Goal: Book appointment/travel/reservation

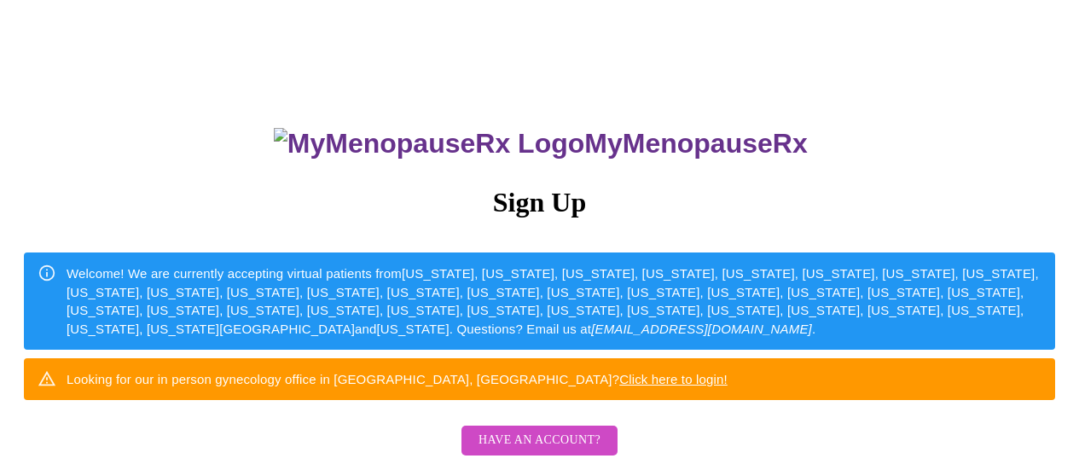
scroll to position [274, 0]
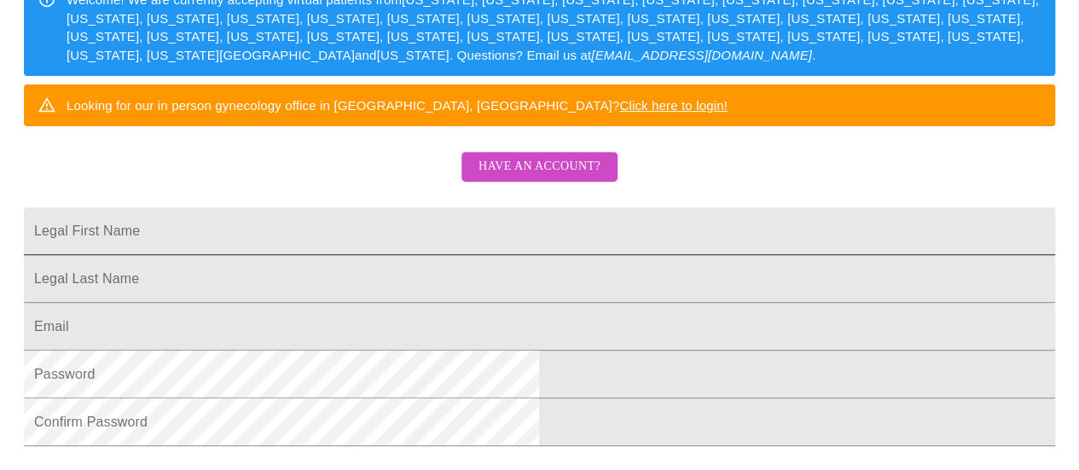
drag, startPoint x: 0, startPoint y: 0, endPoint x: 578, endPoint y: 276, distance: 641.1
click at [578, 255] on input "Legal First Name" at bounding box center [540, 231] width 1032 height 48
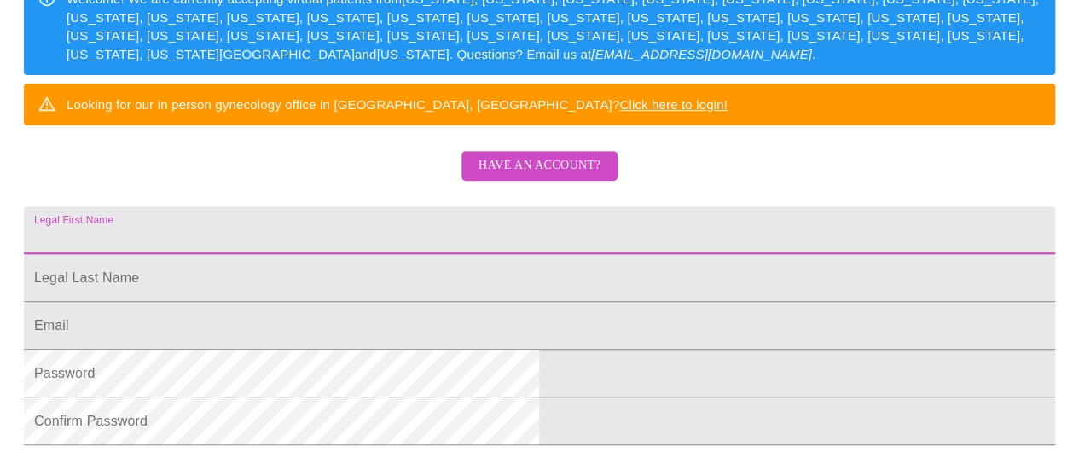
scroll to position [289, 0]
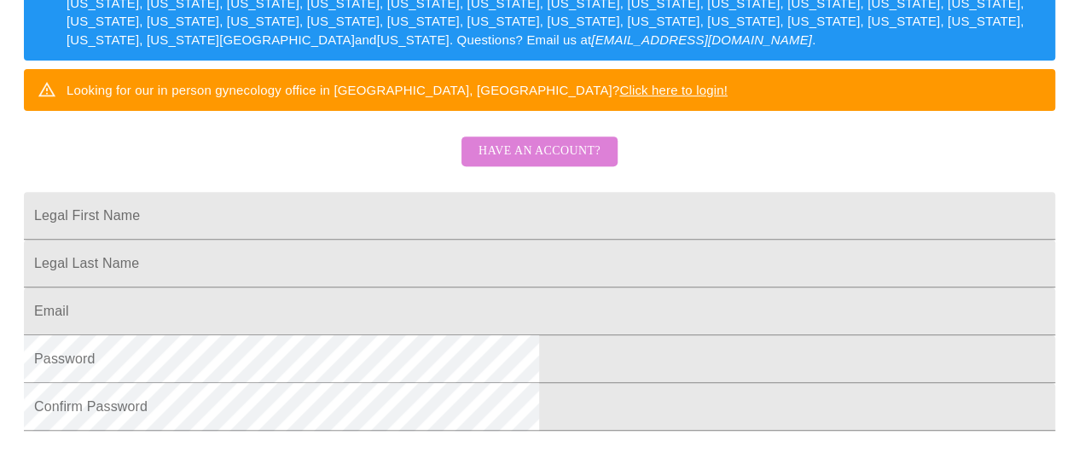
click at [542, 162] on span "Have an account?" at bounding box center [540, 151] width 122 height 21
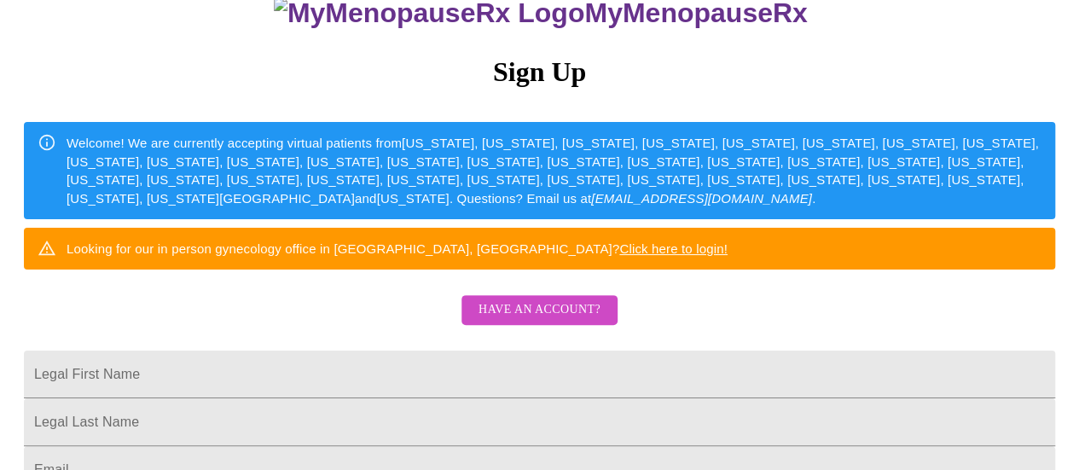
scroll to position [289, 0]
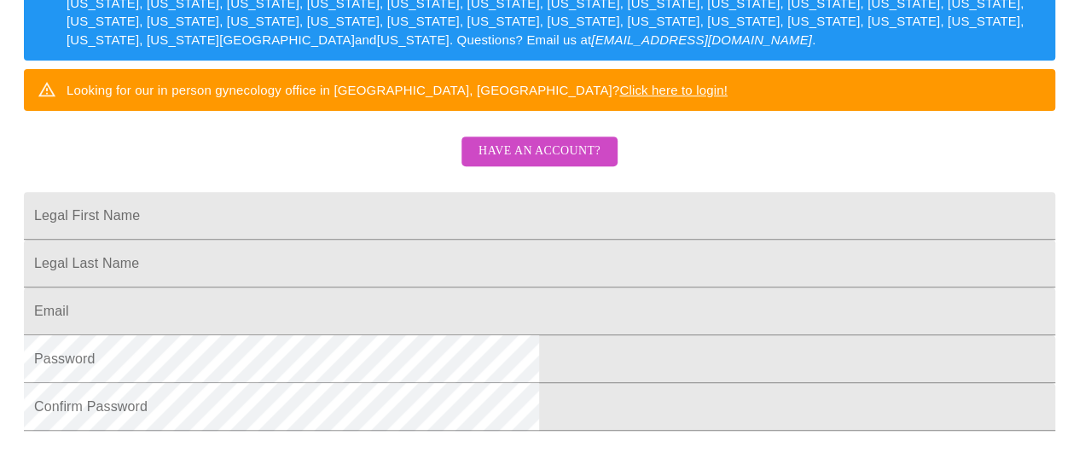
click at [904, 53] on div "MyMenopauseRx Sign Up Welcome! We are currently accepting virtual patients from…" at bounding box center [540, 0] width 1066 height 564
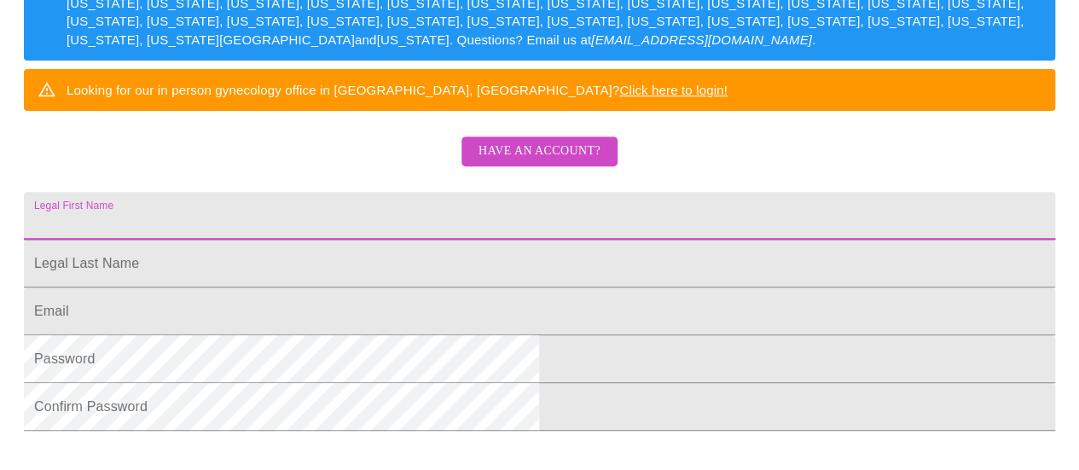
click at [462, 240] on input "Legal First Name" at bounding box center [540, 216] width 1032 height 48
type input "DeChantal"
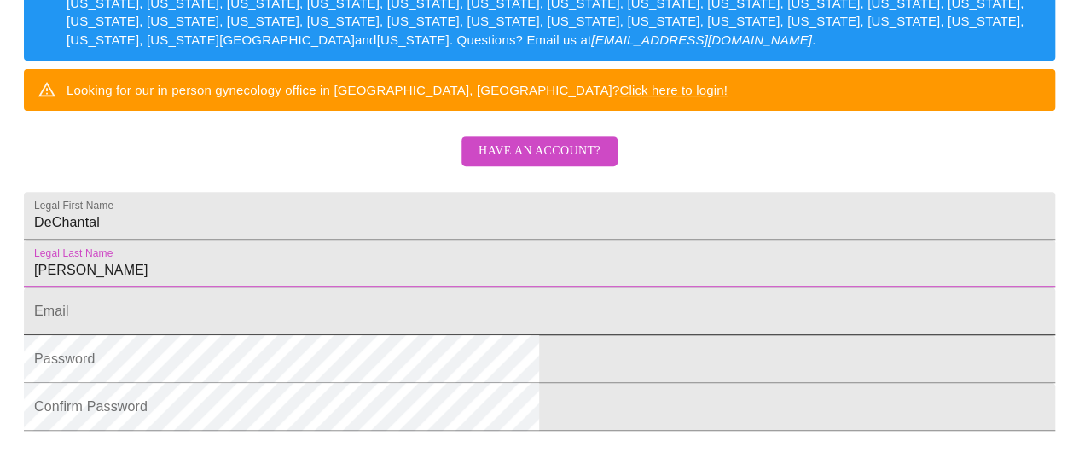
type input "[PERSON_NAME]"
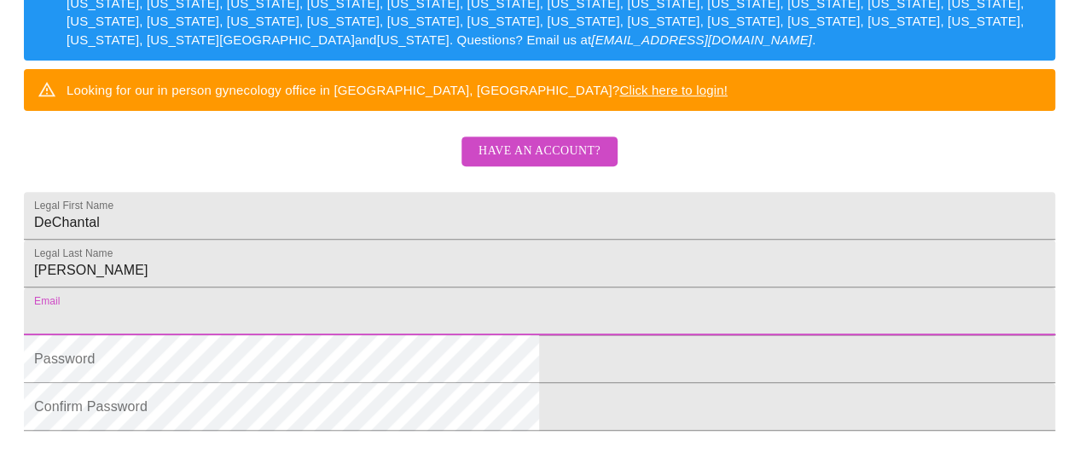
click at [611, 335] on input "Legal First Name" at bounding box center [540, 312] width 1032 height 48
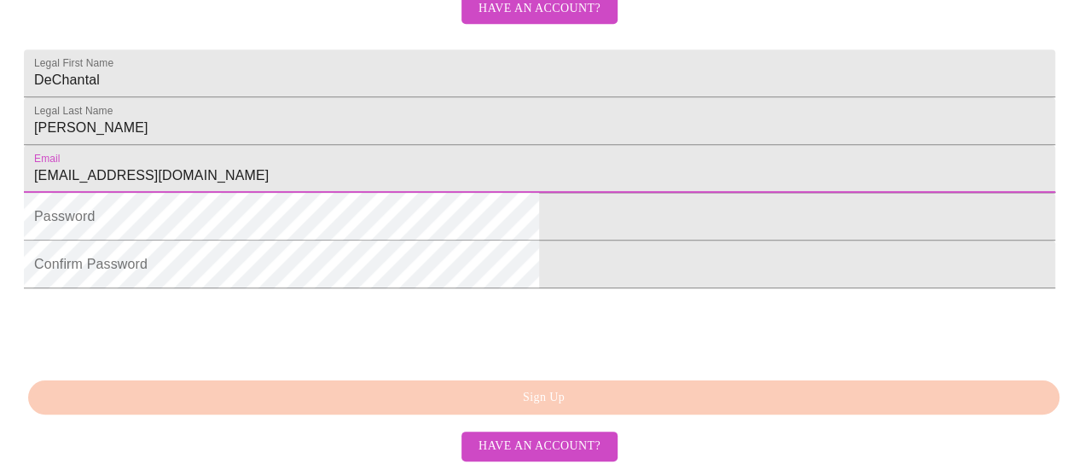
scroll to position [434, 0]
type input "[EMAIL_ADDRESS][DOMAIN_NAME]"
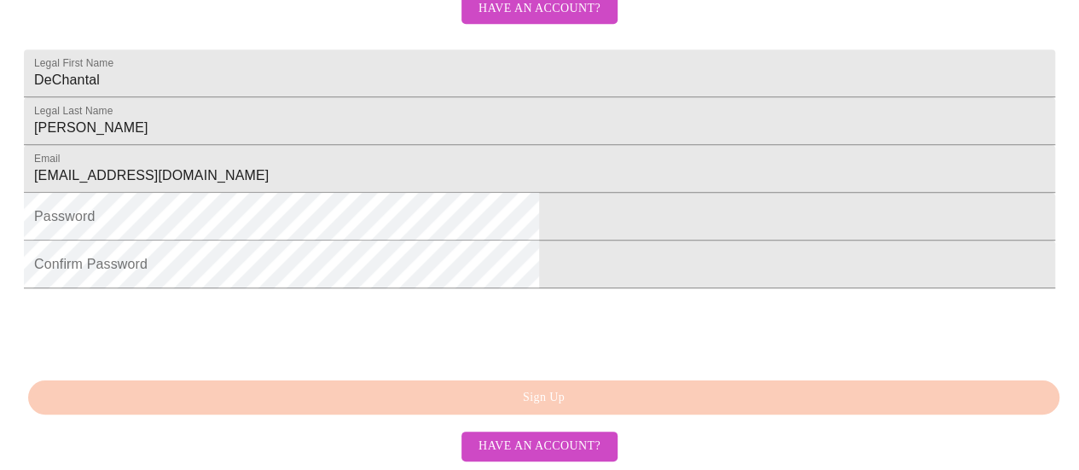
drag, startPoint x: 491, startPoint y: 335, endPoint x: 930, endPoint y: 311, distance: 440.0
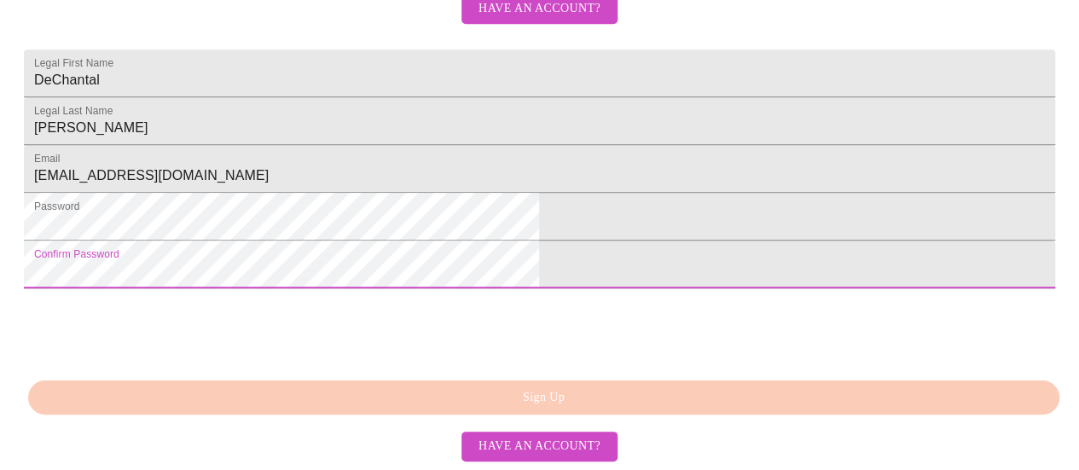
scroll to position [561, 0]
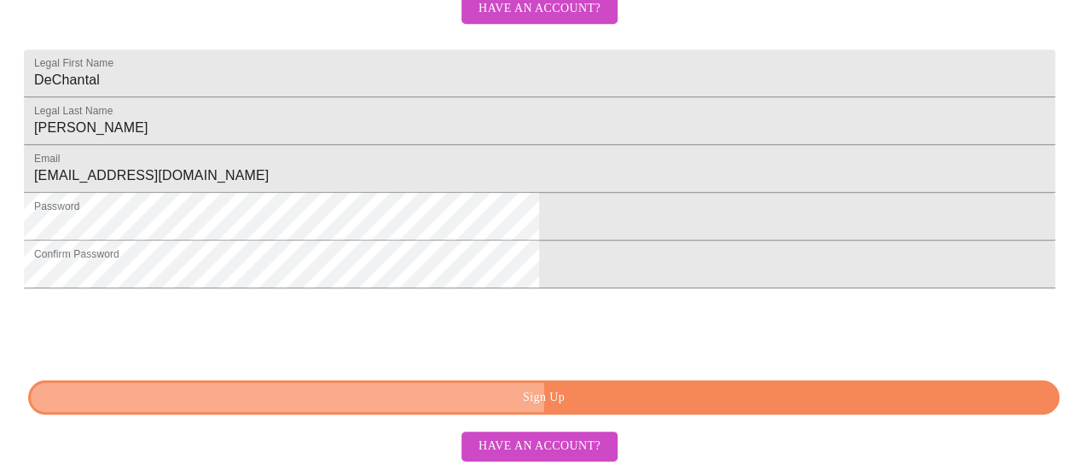
drag, startPoint x: 519, startPoint y: 404, endPoint x: 511, endPoint y: 399, distance: 9.2
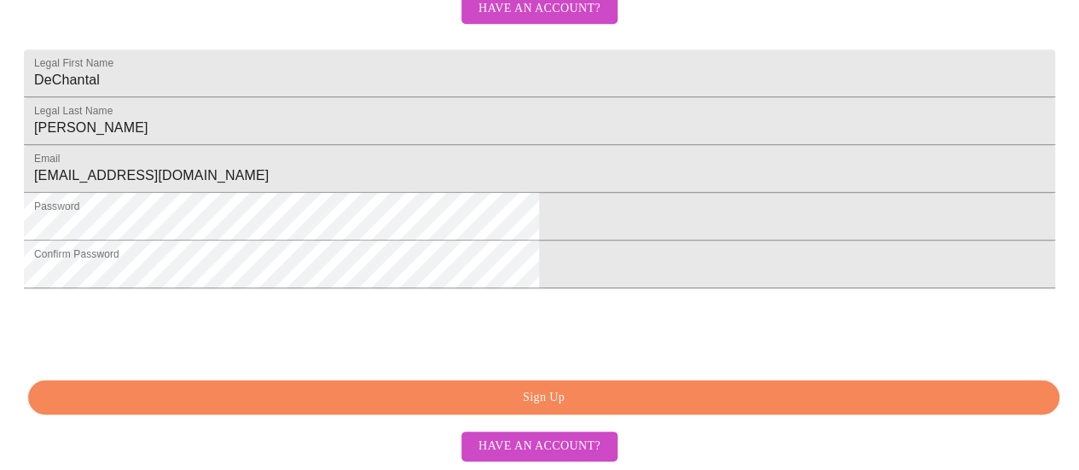
drag, startPoint x: 511, startPoint y: 399, endPoint x: 849, endPoint y: 347, distance: 341.8
click at [554, 397] on span "Sign Up" at bounding box center [544, 397] width 992 height 21
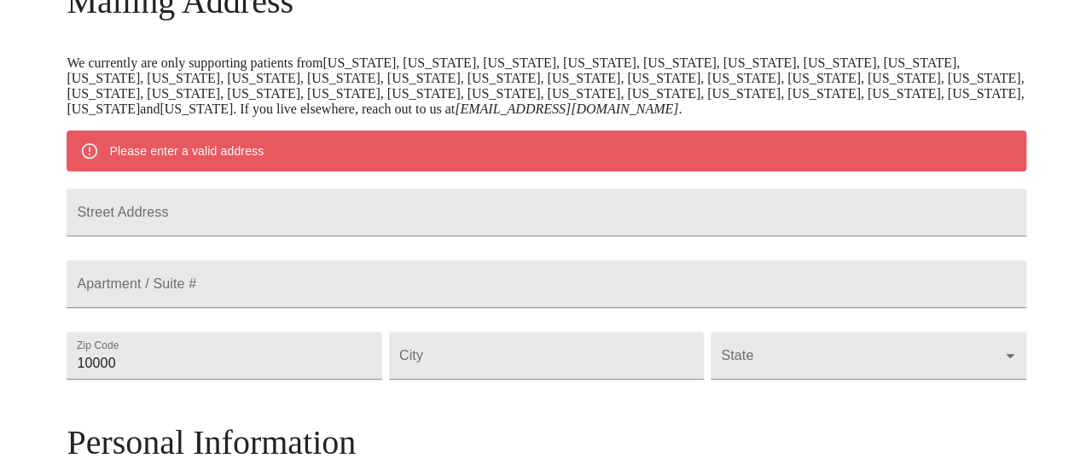
scroll to position [312, 0]
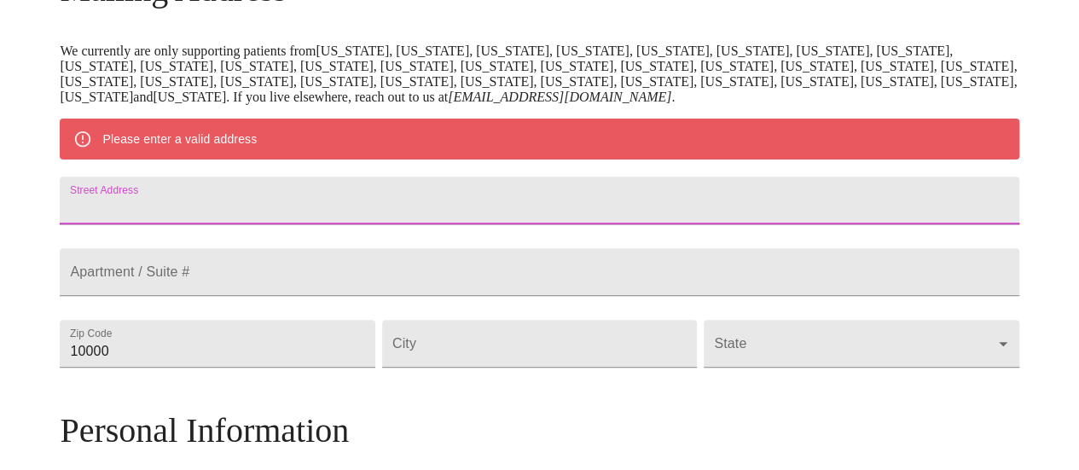
click at [394, 218] on input "Street Address" at bounding box center [539, 201] width 959 height 48
type input "1232 Reading Court"
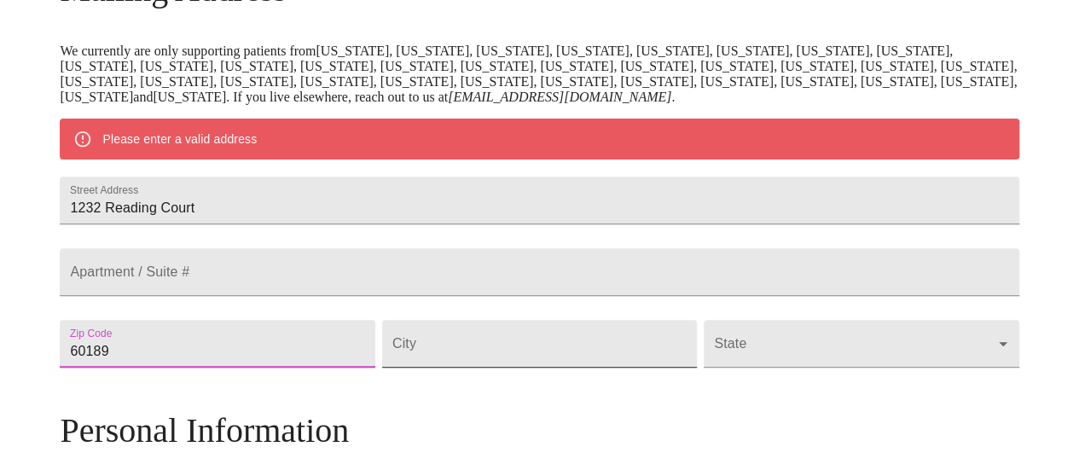
type input "60189"
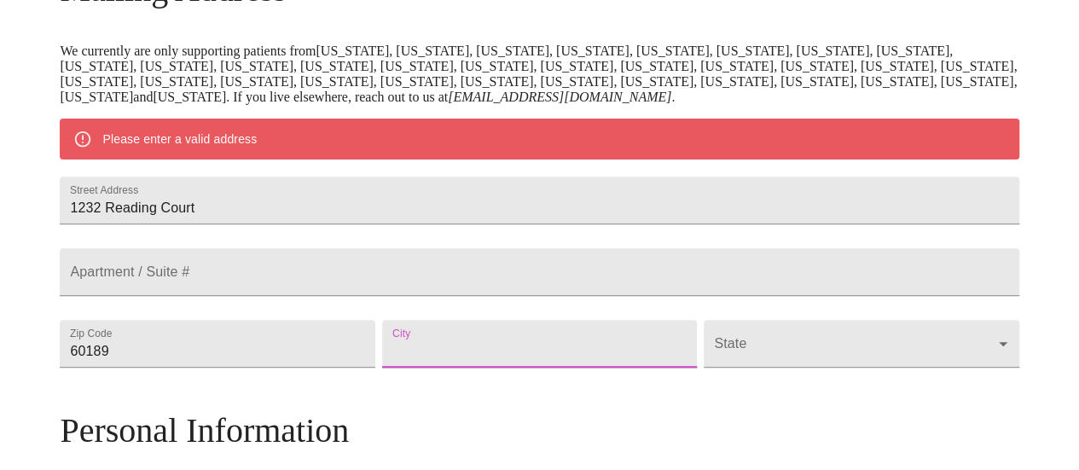
drag, startPoint x: 500, startPoint y: 380, endPoint x: 498, endPoint y: 392, distance: 12.1
click at [498, 368] on input "Street Address" at bounding box center [539, 344] width 315 height 48
type input "Wheaton"
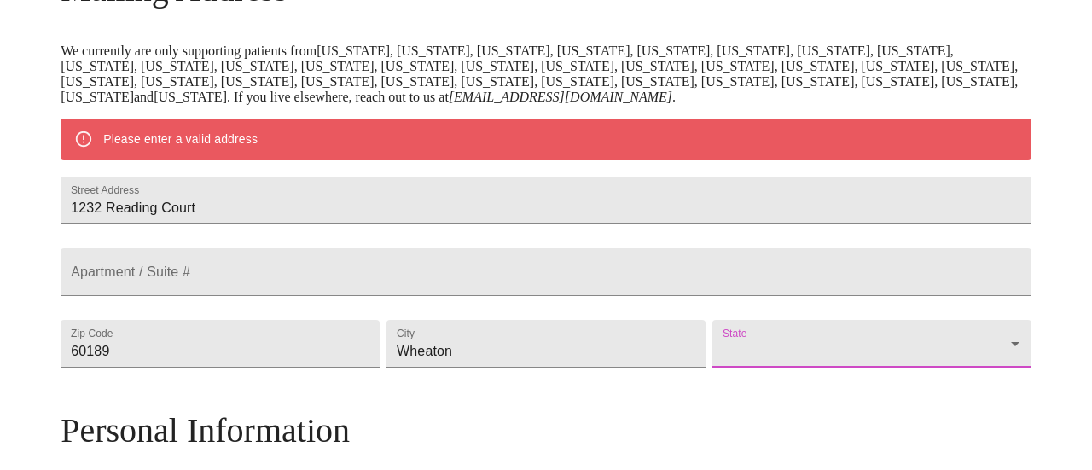
click at [891, 392] on body "MyMenopauseRx Welcome to MyMenopauseRx Since it's your first time here, you'll …" at bounding box center [546, 367] width 1078 height 1345
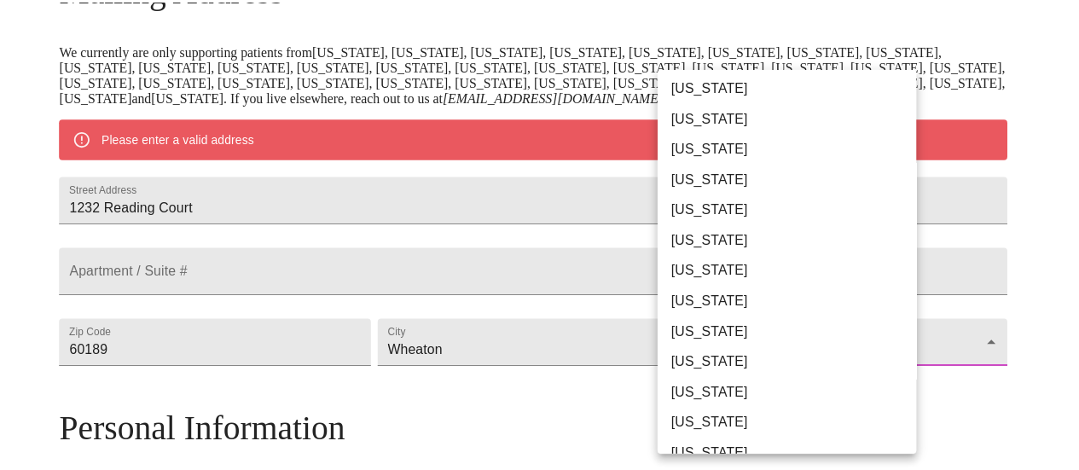
scroll to position [131, 0]
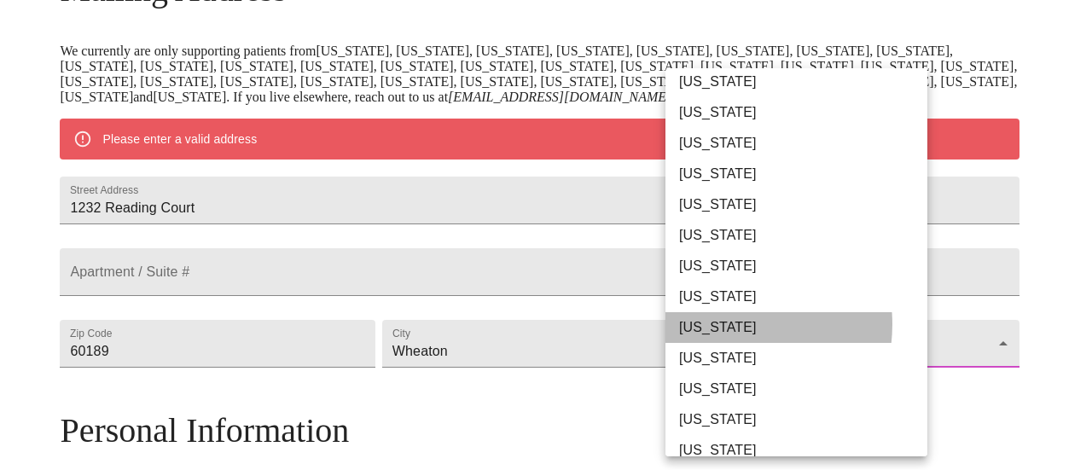
click at [719, 322] on li "[US_STATE]" at bounding box center [802, 327] width 275 height 31
type input "[US_STATE]"
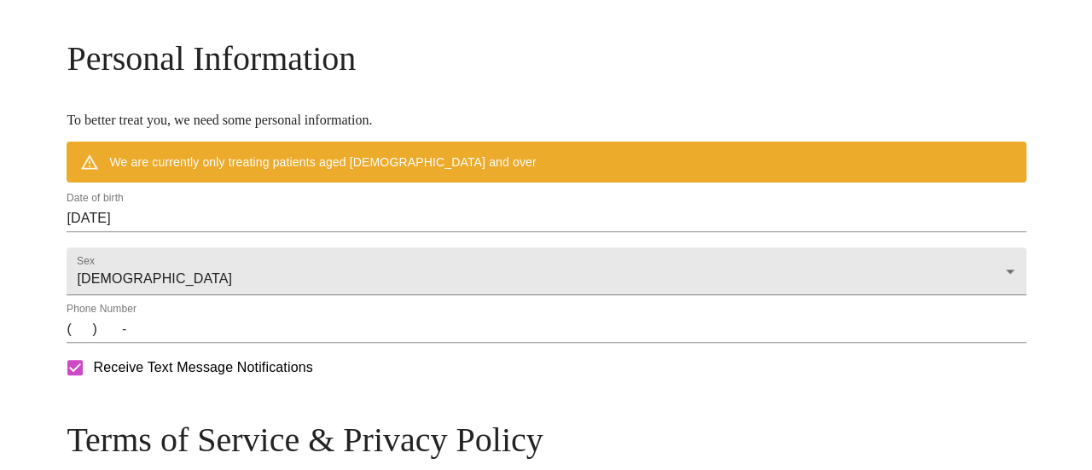
scroll to position [650, 0]
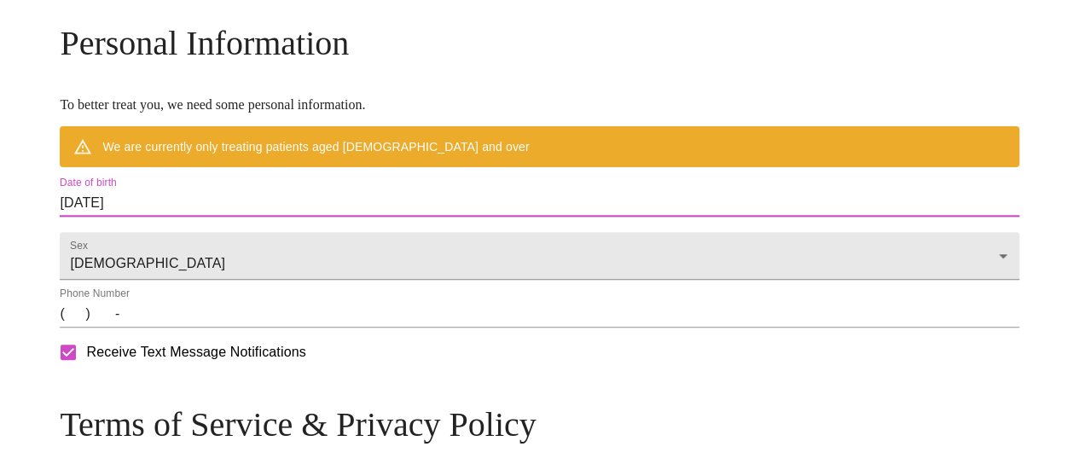
click at [278, 217] on input "[DATE]" at bounding box center [539, 202] width 959 height 27
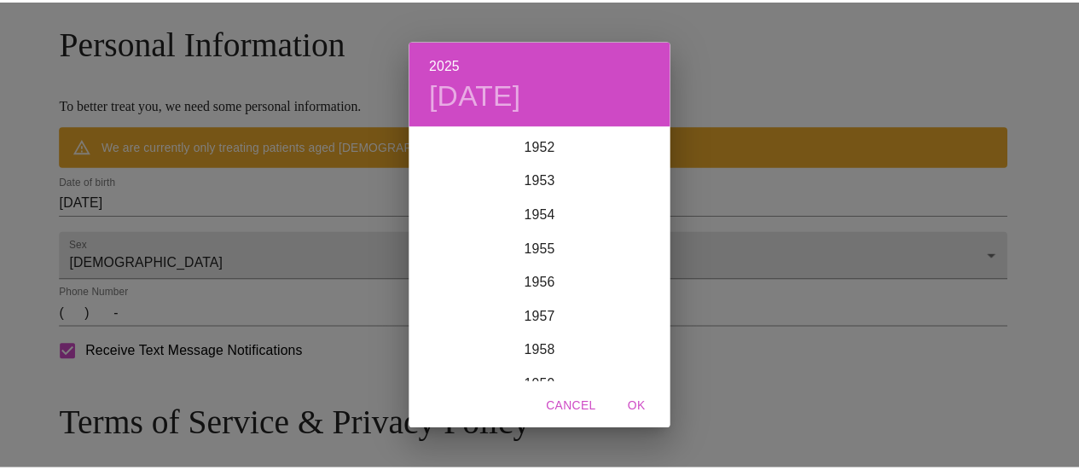
scroll to position [1931, 0]
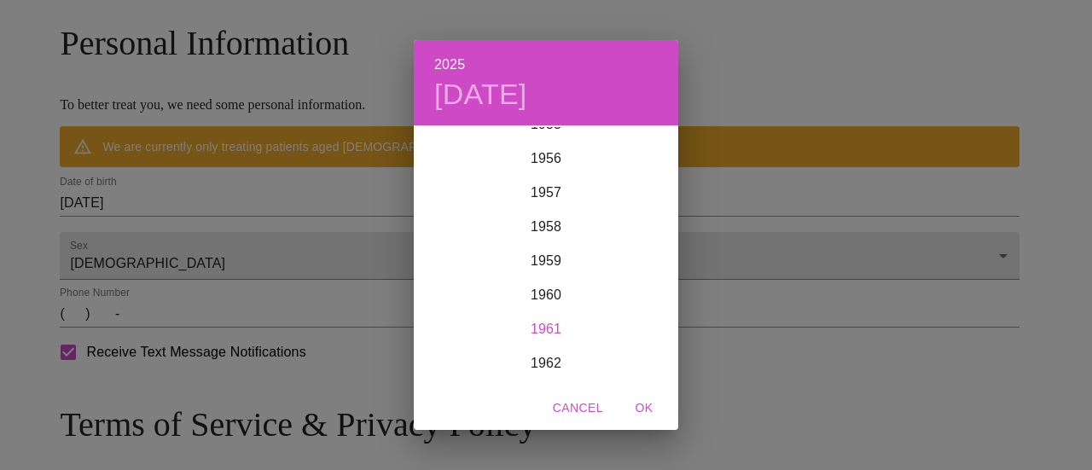
click at [551, 332] on div "1961" at bounding box center [546, 329] width 264 height 34
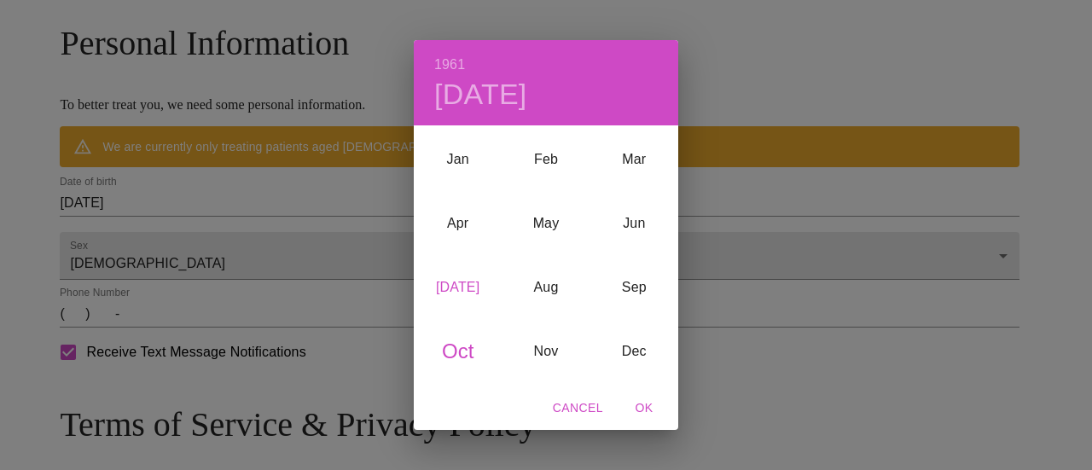
click at [464, 276] on div "[DATE]" at bounding box center [458, 287] width 88 height 64
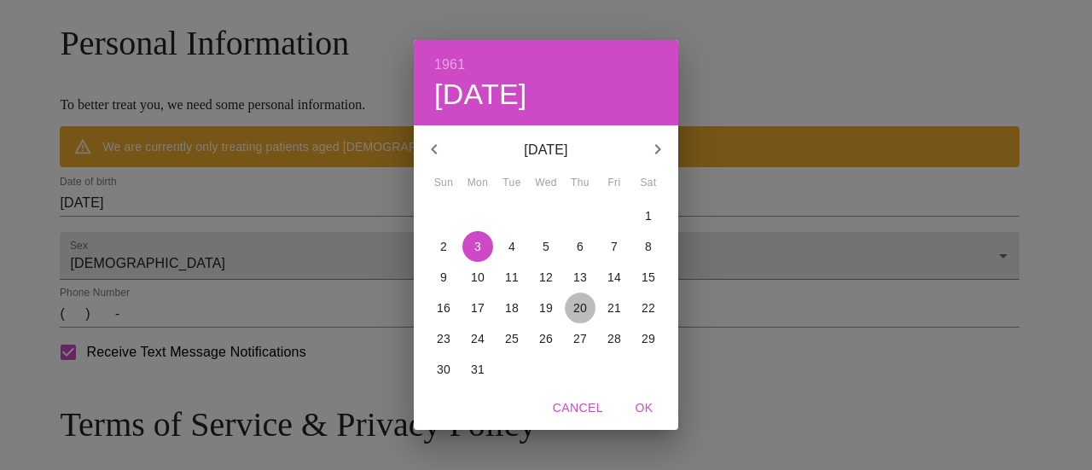
click at [573, 309] on p "20" at bounding box center [580, 307] width 14 height 17
click at [640, 402] on span "OK" at bounding box center [644, 408] width 41 height 21
type input "[DATE]"
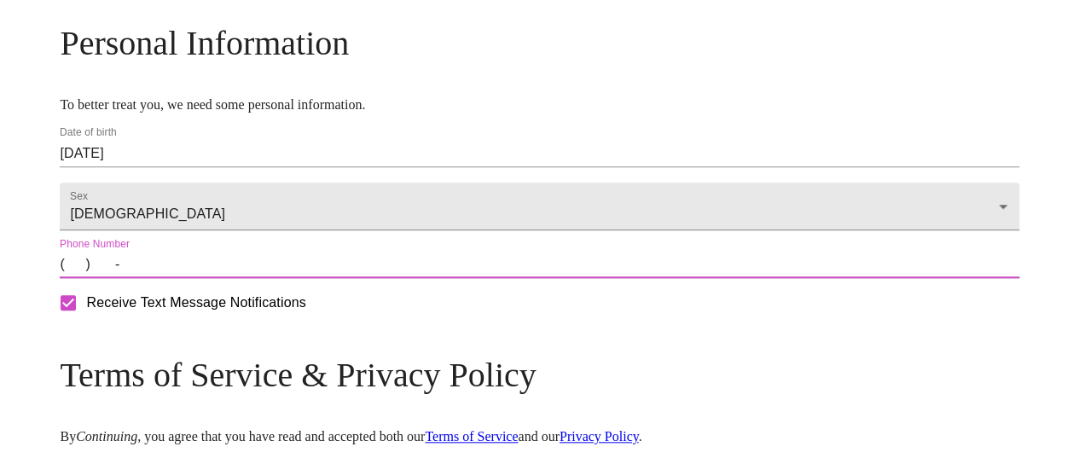
click at [259, 278] on input "(   )    -" at bounding box center [539, 264] width 959 height 27
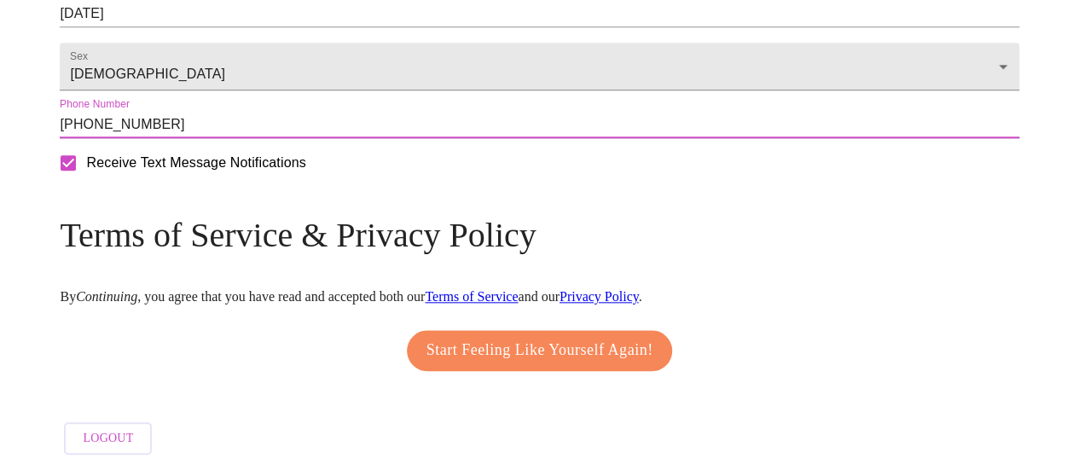
scroll to position [841, 0]
type input "[PHONE_NUMBER]"
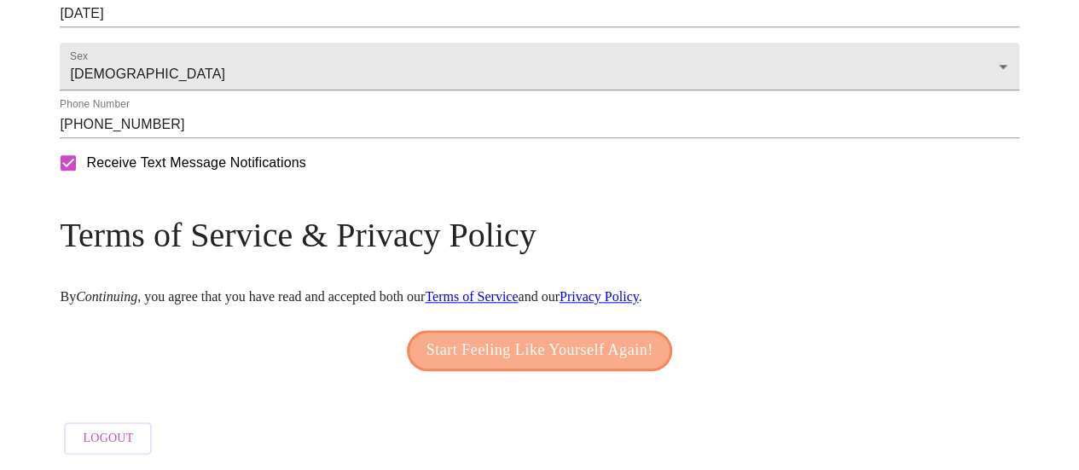
click at [520, 342] on span "Start Feeling Like Yourself Again!" at bounding box center [540, 350] width 227 height 27
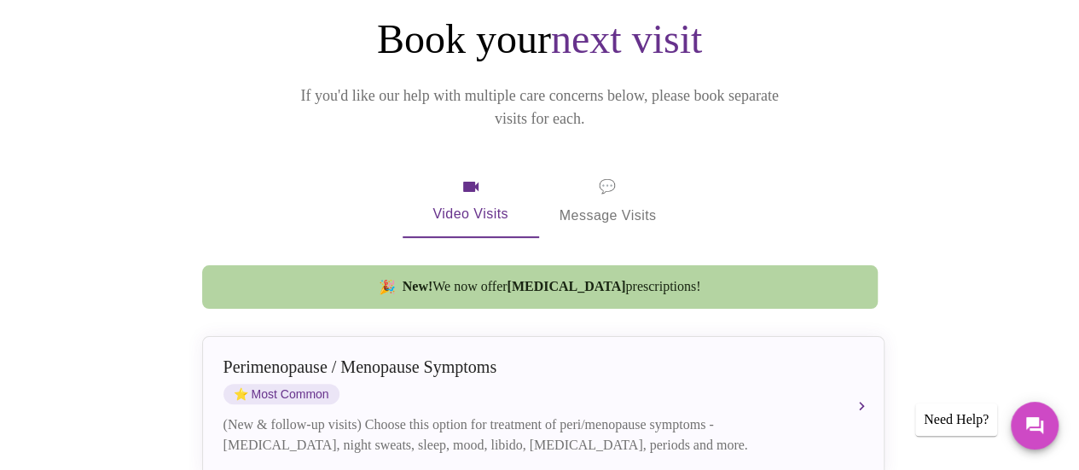
scroll to position [214, 0]
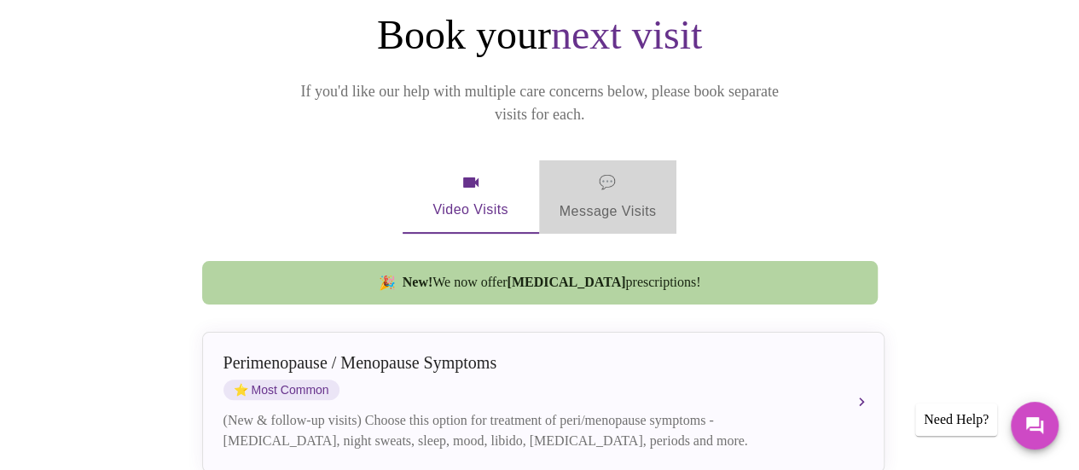
click at [609, 171] on span "💬 Message Visits" at bounding box center [608, 197] width 97 height 53
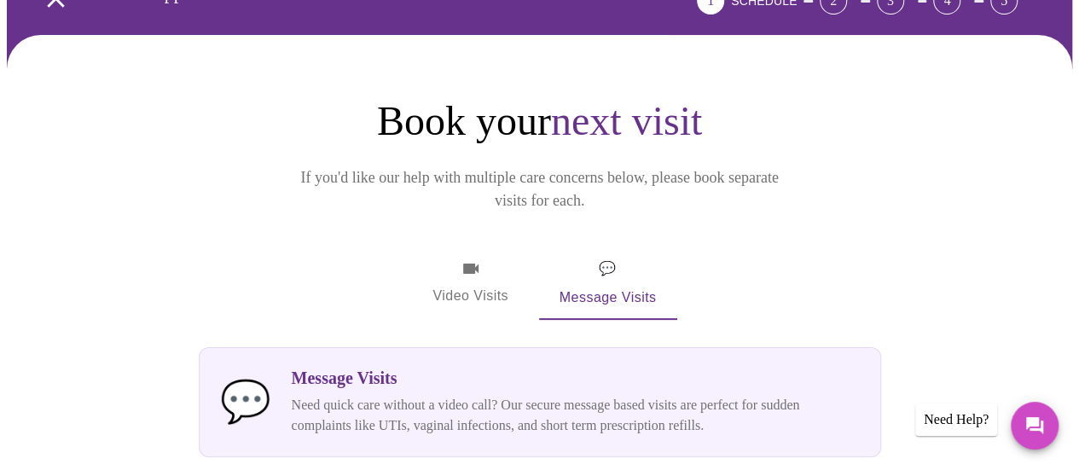
scroll to position [119, 0]
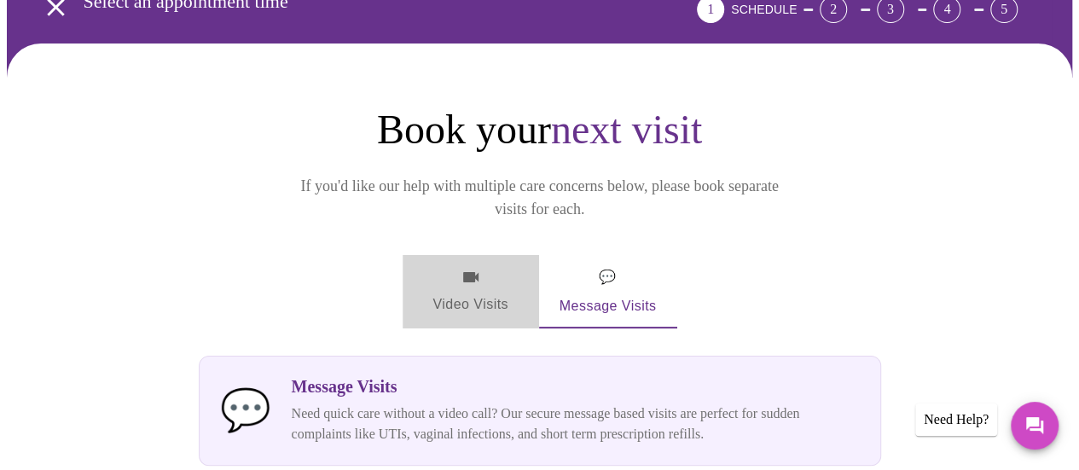
click at [468, 267] on span "Video Visits" at bounding box center [471, 291] width 96 height 49
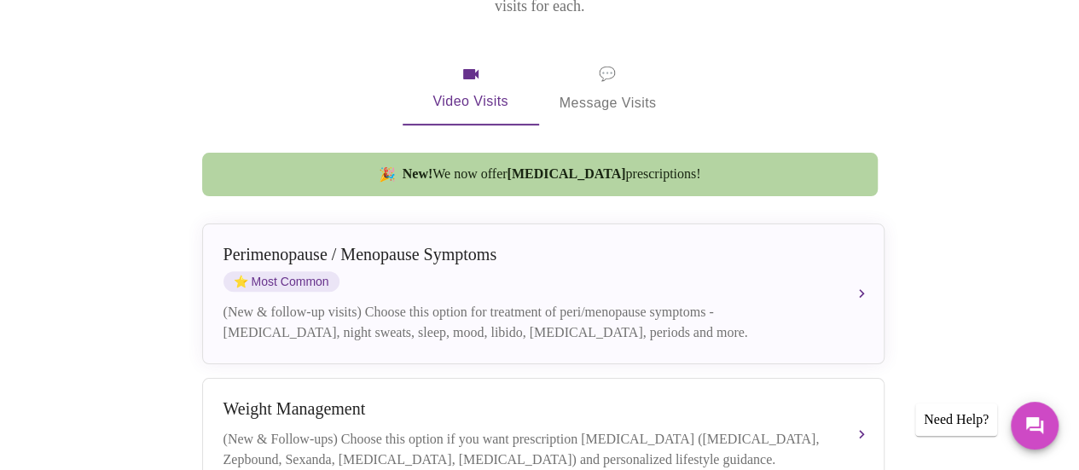
scroll to position [328, 0]
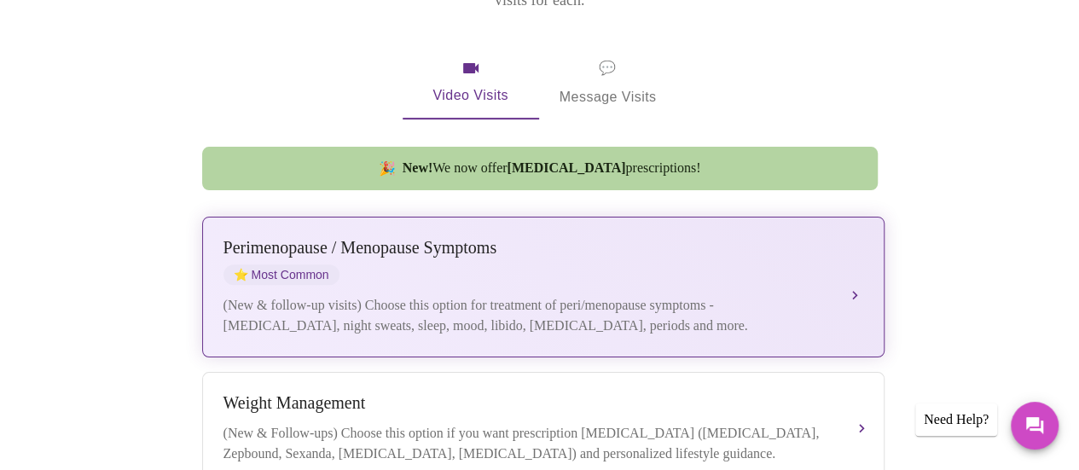
click at [857, 267] on button "[MEDICAL_DATA] / Menopause Symptoms ⭐ Most Common (New & follow-up visits) Choo…" at bounding box center [543, 287] width 683 height 141
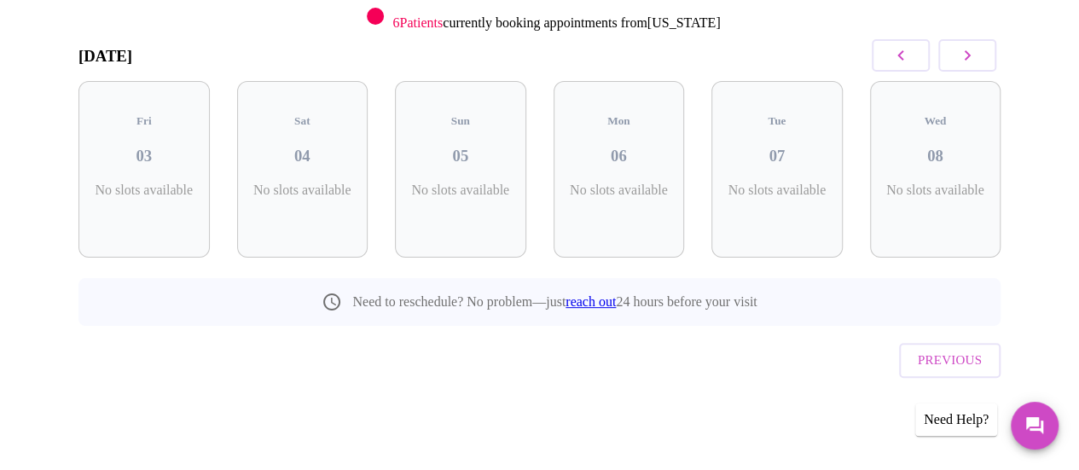
scroll to position [224, 0]
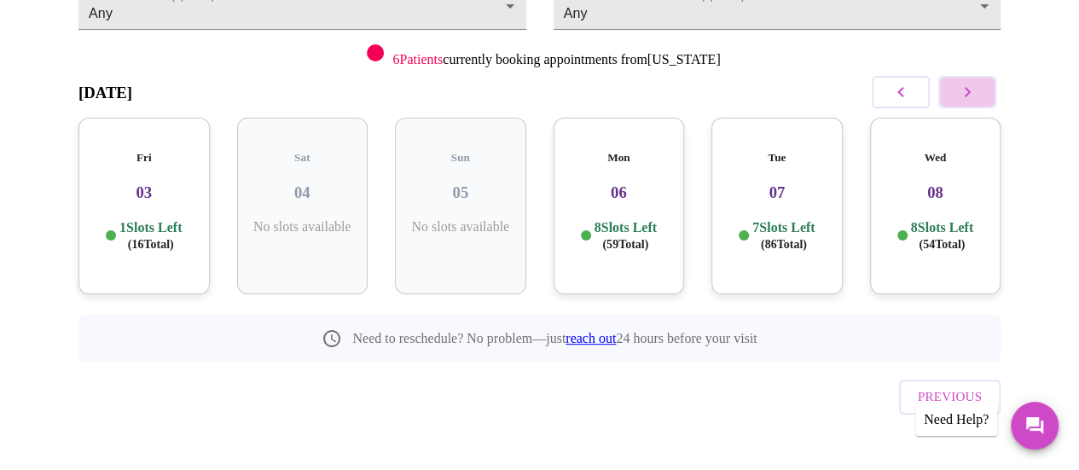
click at [975, 95] on icon "button" at bounding box center [967, 92] width 20 height 20
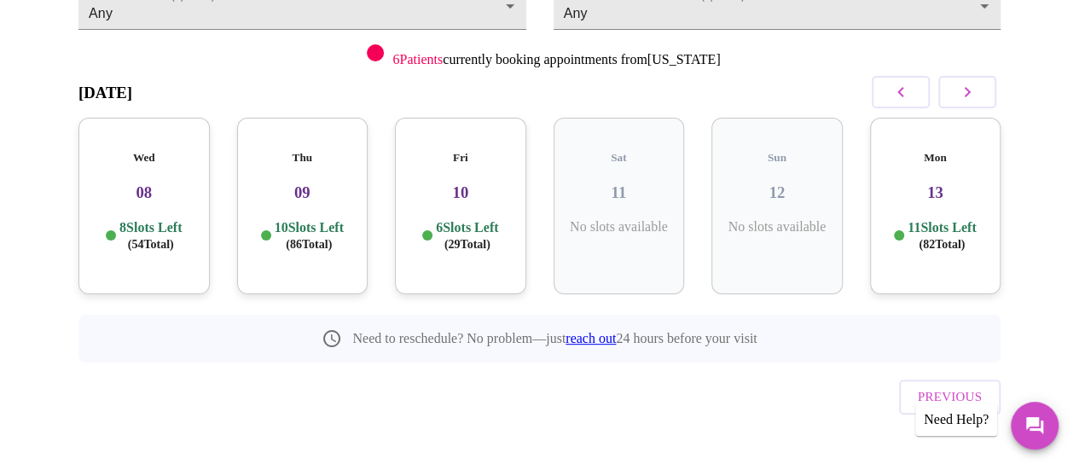
click at [148, 219] on p "8 Slots Left ( 54 Total)" at bounding box center [150, 235] width 62 height 33
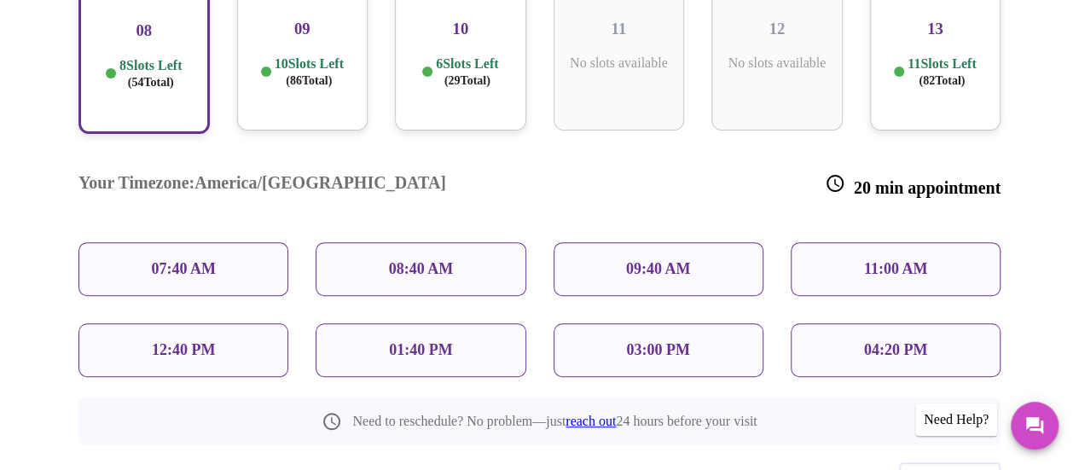
scroll to position [388, 0]
click at [444, 259] on p "08:40 AM" at bounding box center [421, 268] width 65 height 18
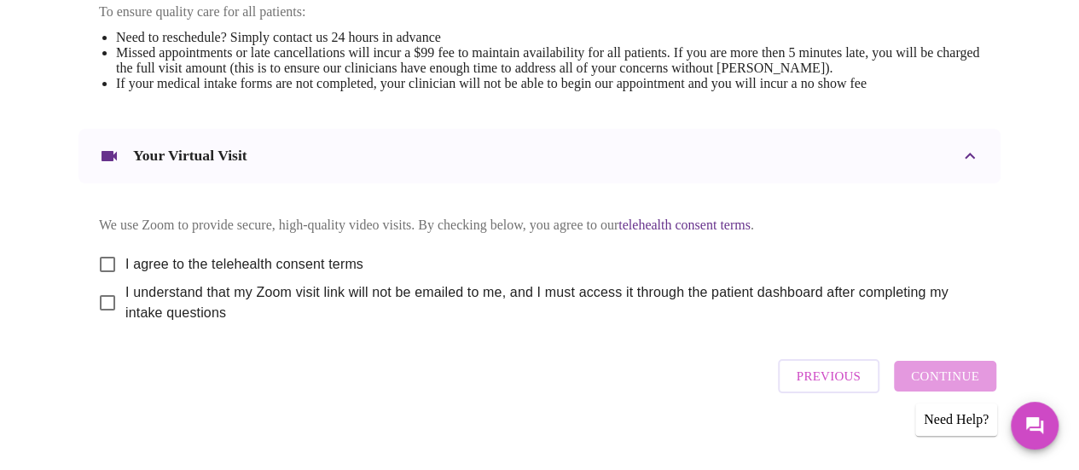
scroll to position [776, 0]
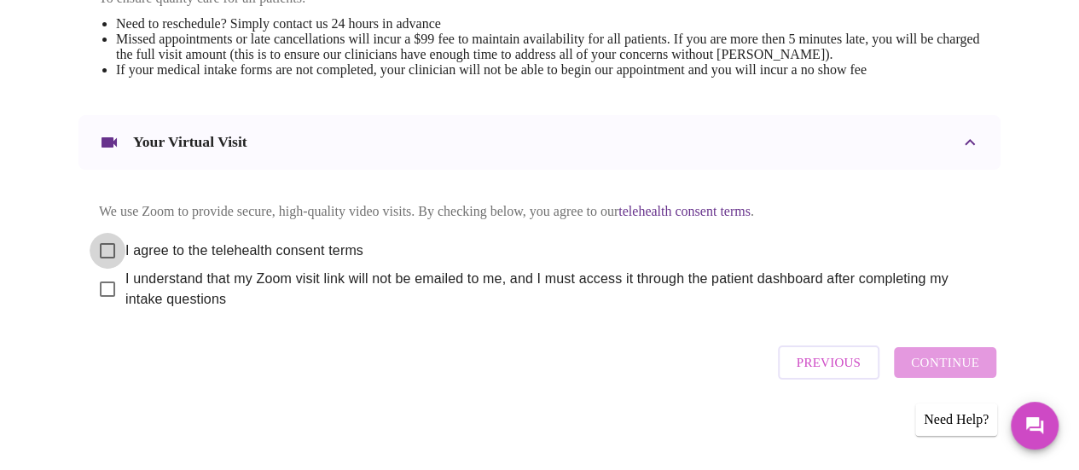
click at [108, 261] on input "I agree to the telehealth consent terms" at bounding box center [108, 251] width 36 height 36
checkbox input "true"
click at [108, 307] on input "I understand that my Zoom visit link will not be emailed to me, and I must acce…" at bounding box center [108, 289] width 36 height 36
checkbox input "true"
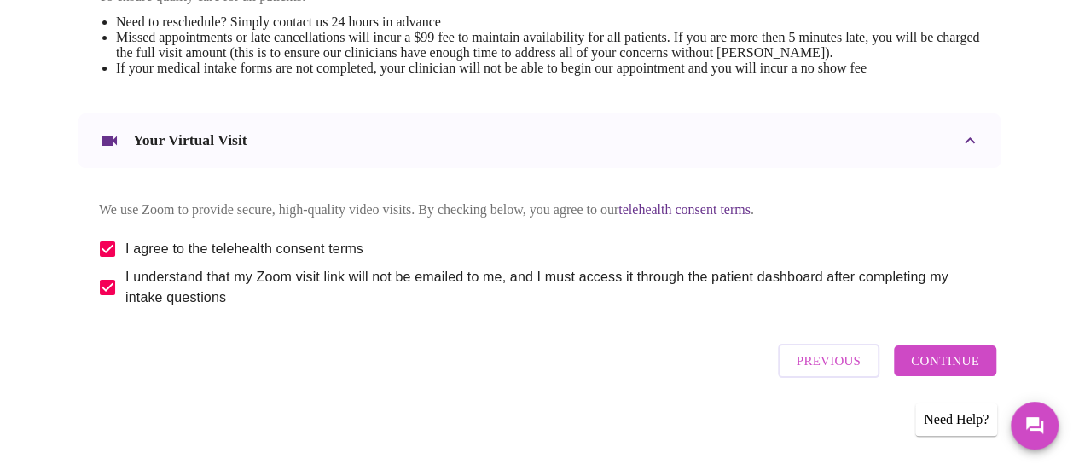
click at [973, 363] on span "Continue" at bounding box center [945, 361] width 68 height 22
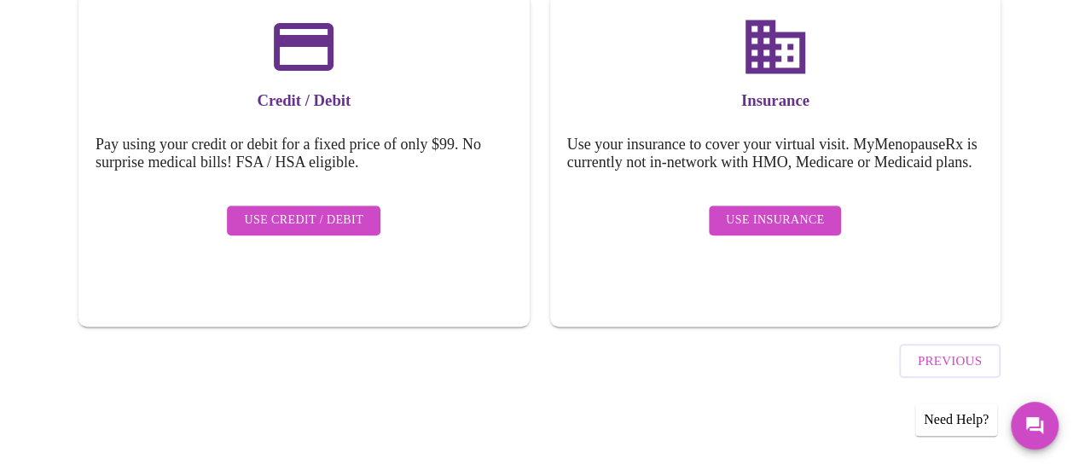
scroll to position [279, 0]
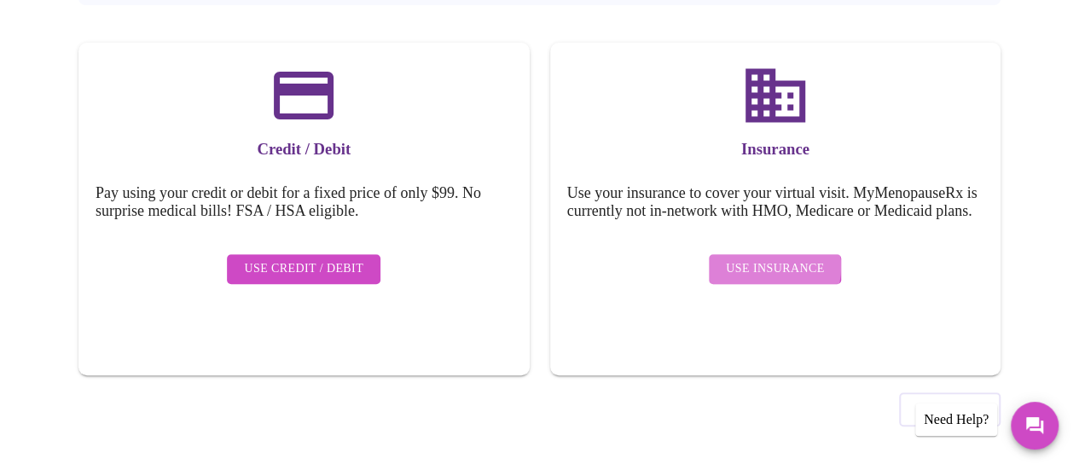
click at [765, 271] on span "Use Insurance" at bounding box center [775, 269] width 98 height 21
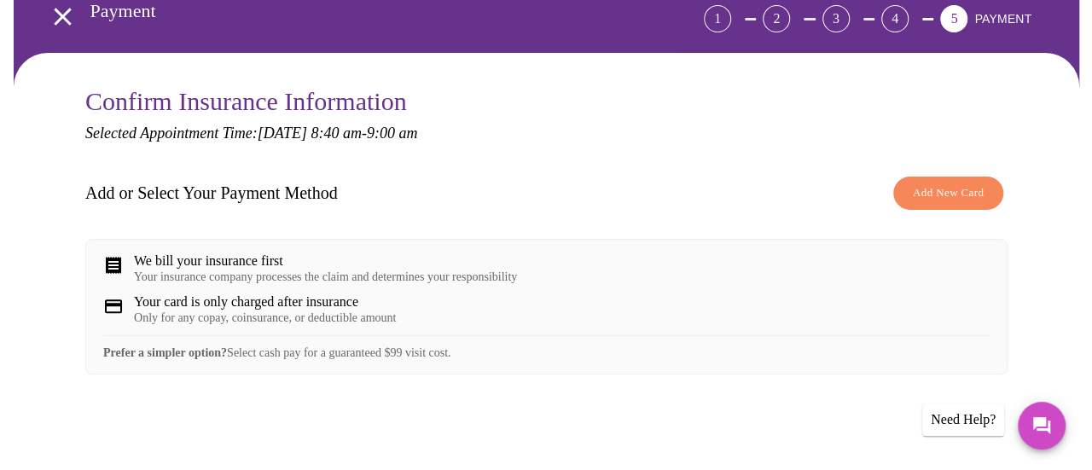
scroll to position [111, 0]
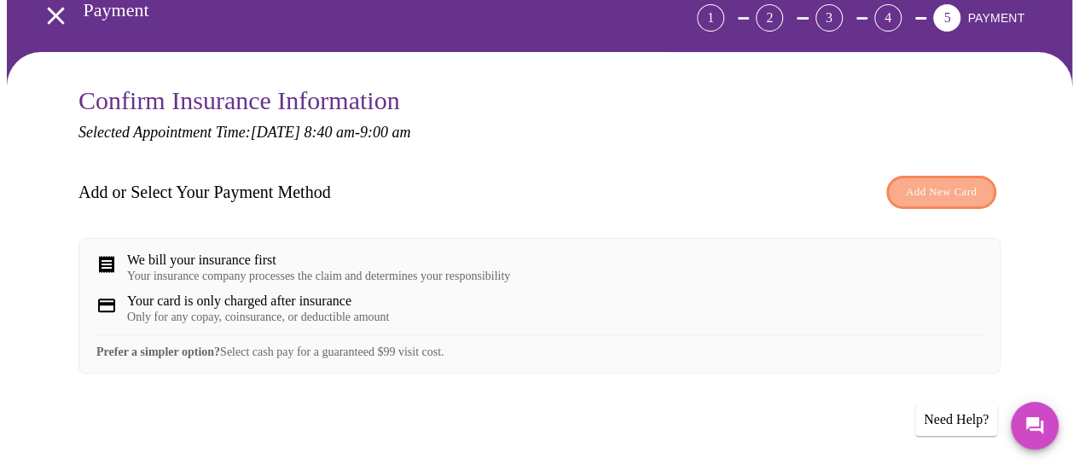
click at [935, 188] on span "Add New Card" at bounding box center [941, 193] width 71 height 20
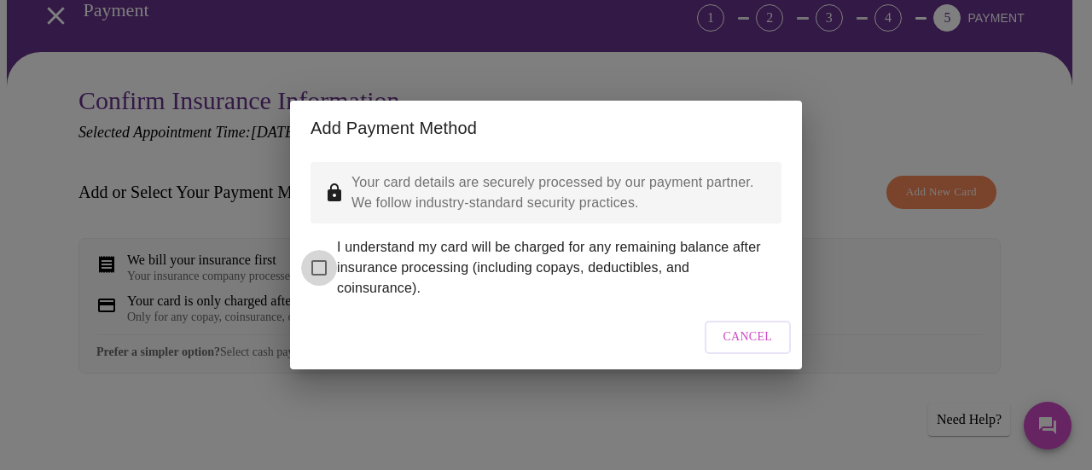
click at [328, 250] on input "I understand my card will be charged for any remaining balance after insurance …" at bounding box center [319, 268] width 36 height 36
checkbox input "true"
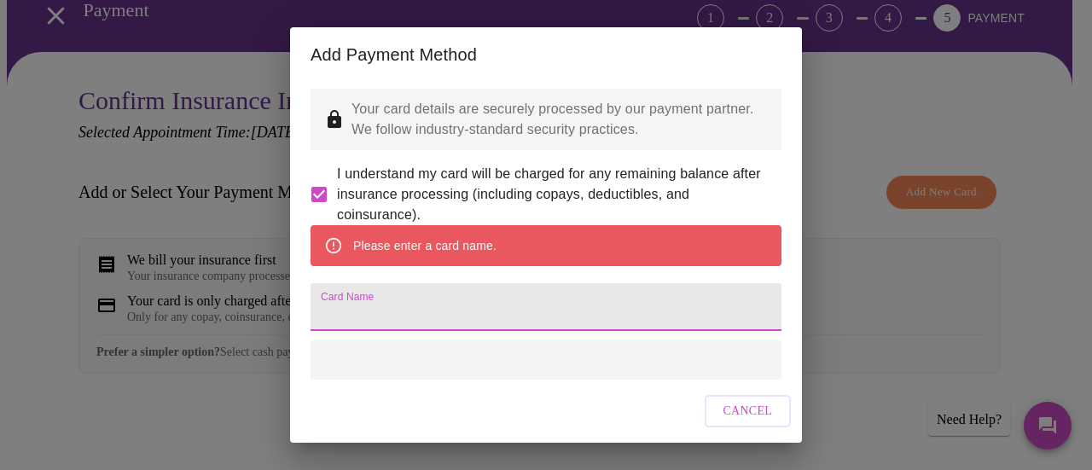
click at [477, 327] on input "Card Name" at bounding box center [546, 307] width 471 height 48
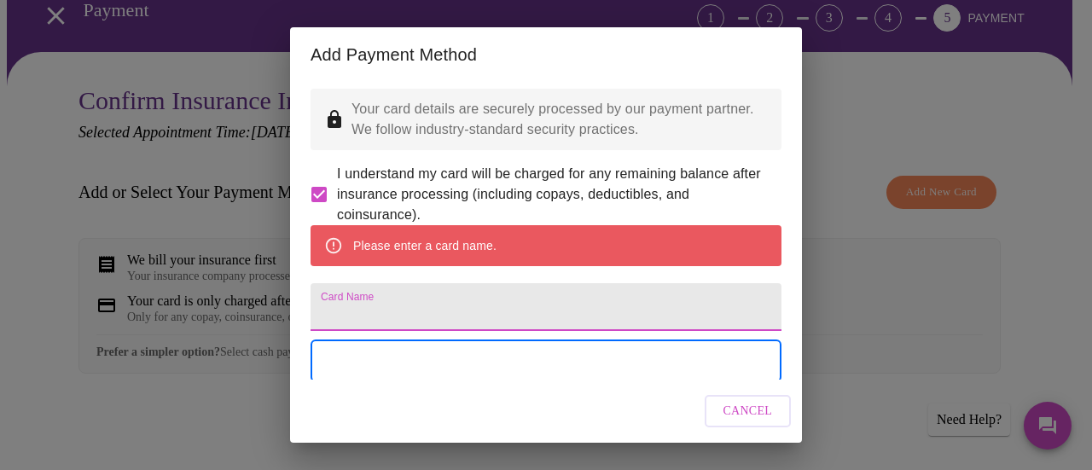
click at [524, 331] on input "Card Name" at bounding box center [546, 307] width 471 height 48
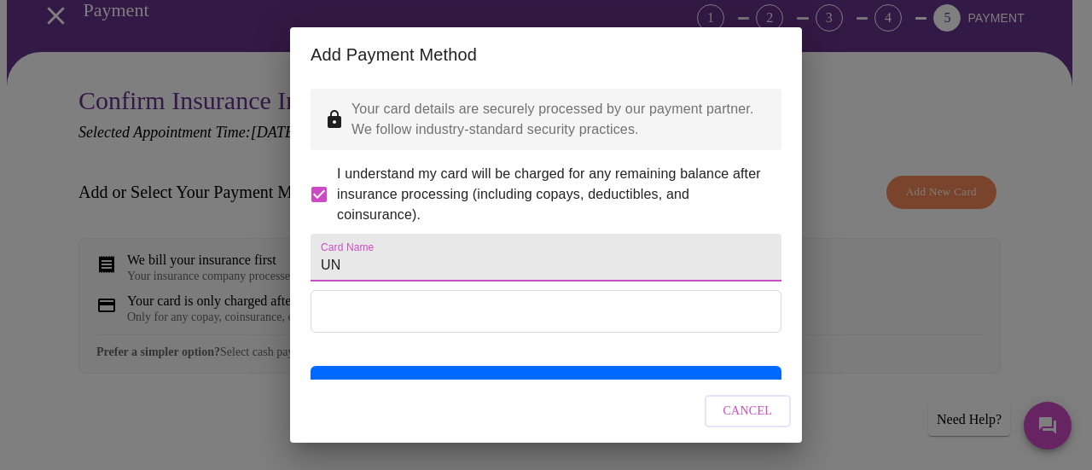
type input "U"
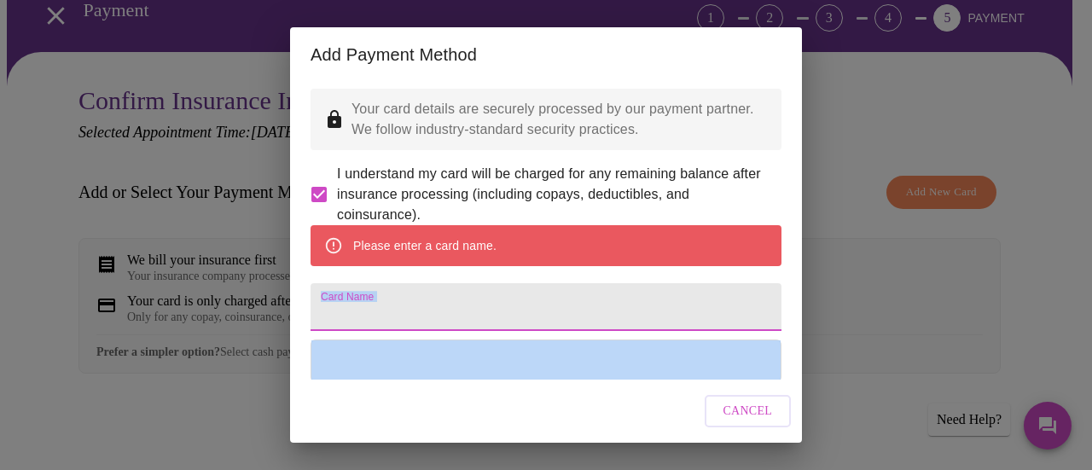
click at [538, 465] on div "Add Payment Method Your card details are securely processed by our payment part…" at bounding box center [546, 235] width 1092 height 470
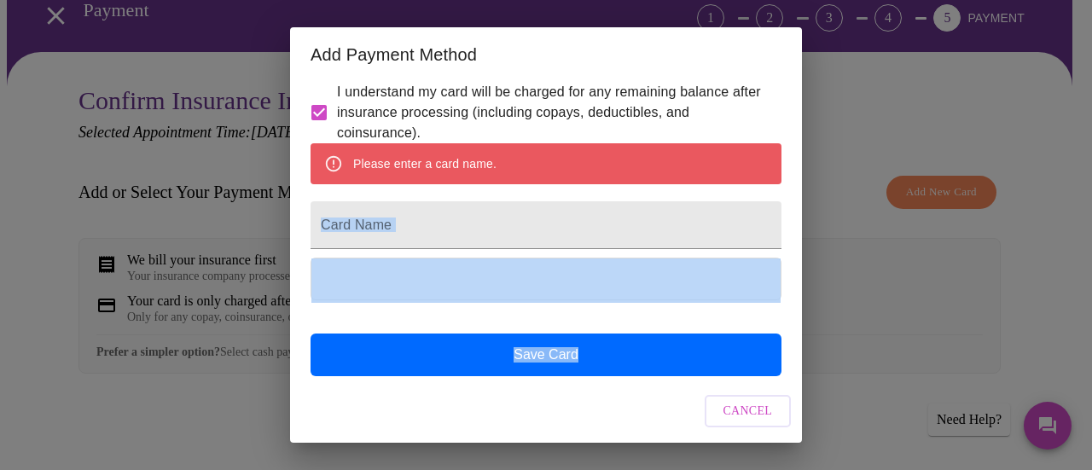
drag, startPoint x: 942, startPoint y: 276, endPoint x: 911, endPoint y: 282, distance: 31.5
click at [944, 276] on div "Add Payment Method Your card details are securely processed by our payment part…" at bounding box center [546, 235] width 1092 height 470
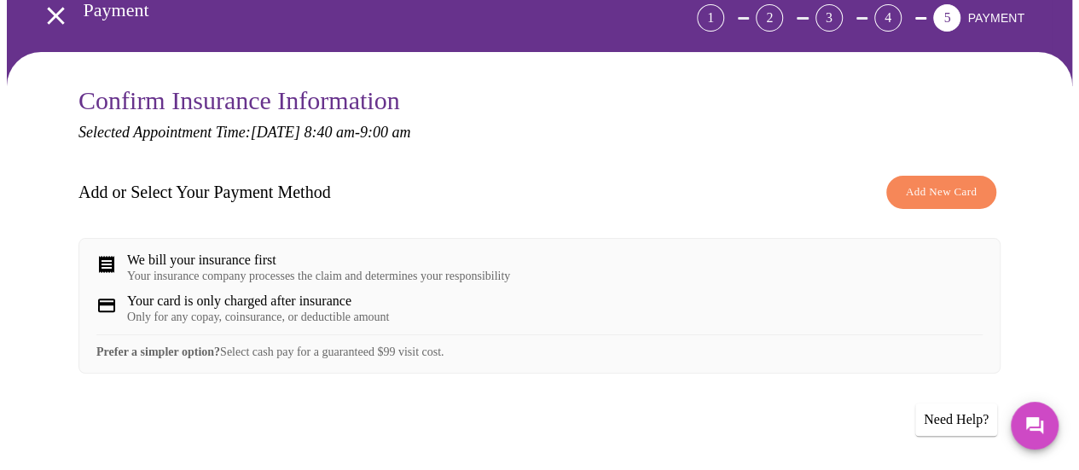
click at [925, 185] on span "Add New Card" at bounding box center [941, 193] width 71 height 20
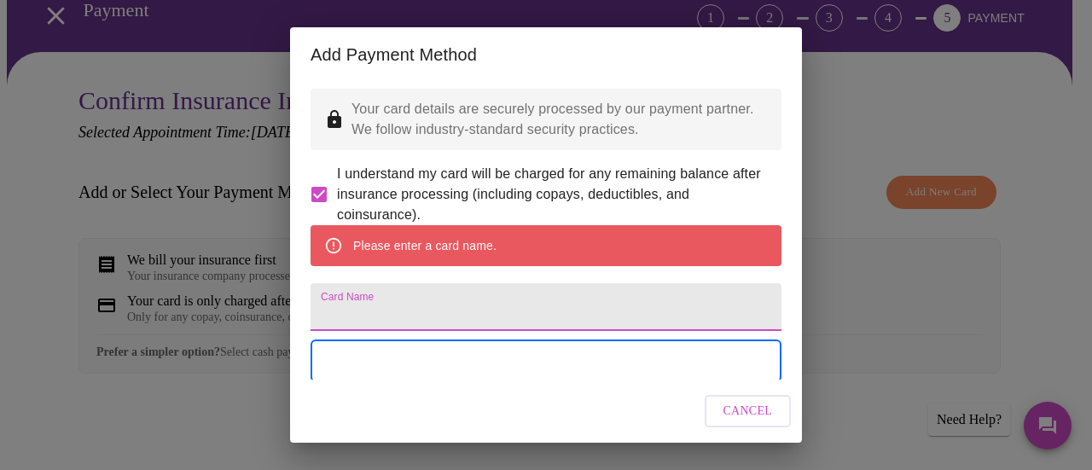
click at [471, 325] on input "Card Name" at bounding box center [546, 307] width 471 height 48
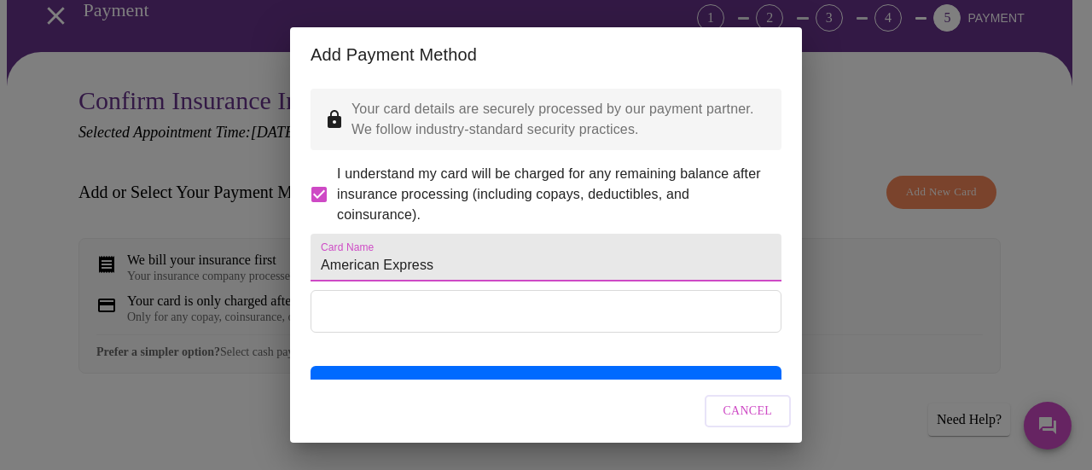
type input "American Express"
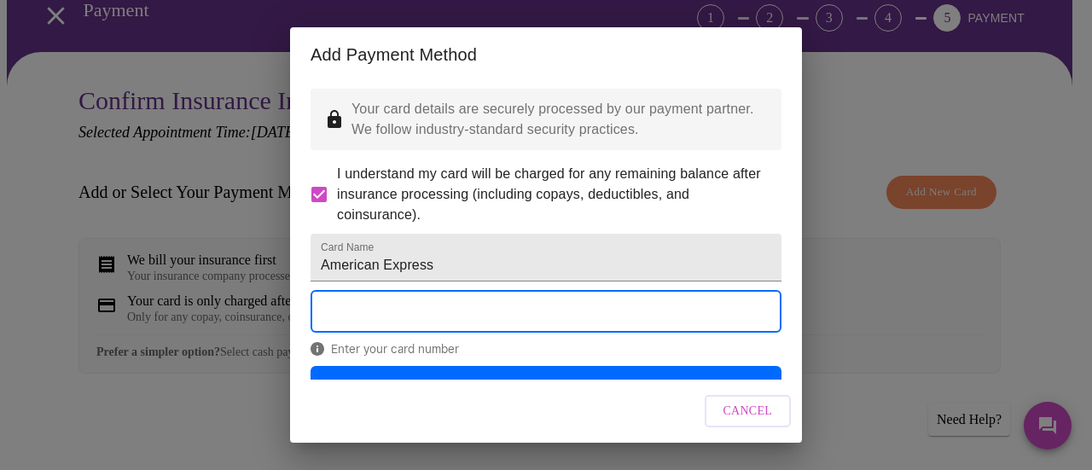
drag, startPoint x: 468, startPoint y: 334, endPoint x: 852, endPoint y: 90, distance: 455.2
click at [852, 90] on div "Add Payment Method Your card details are securely processed by our payment part…" at bounding box center [546, 235] width 1092 height 470
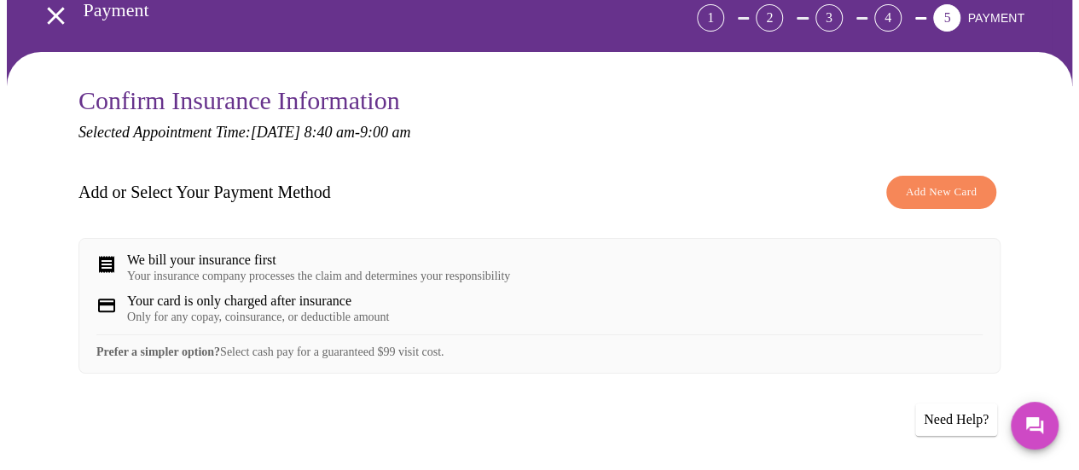
click at [940, 183] on span "Add New Card" at bounding box center [941, 193] width 71 height 20
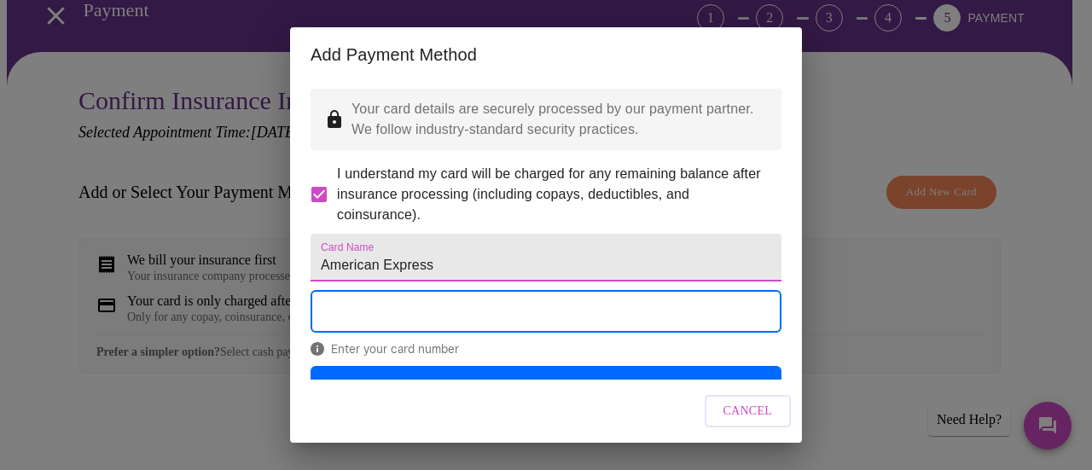
click at [444, 282] on input "American Express" at bounding box center [546, 258] width 471 height 48
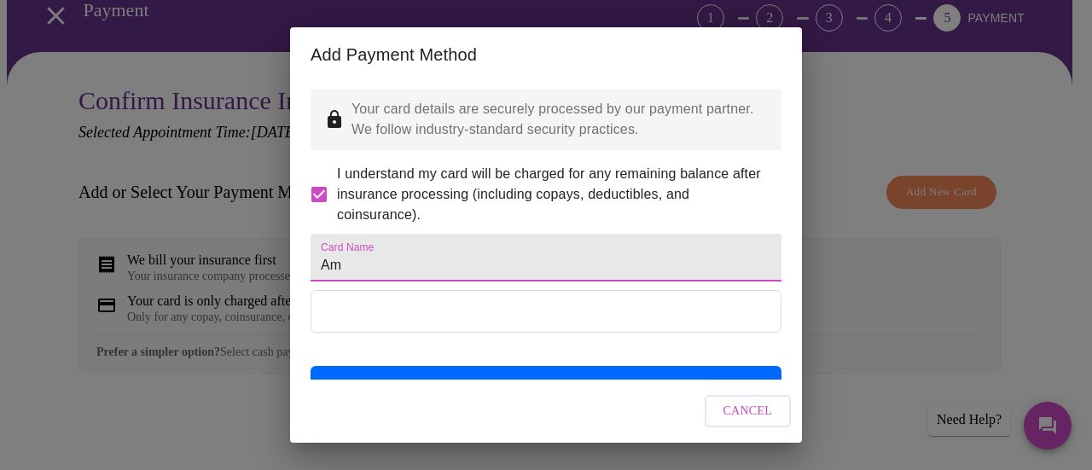
type input "A"
type input "VISA"
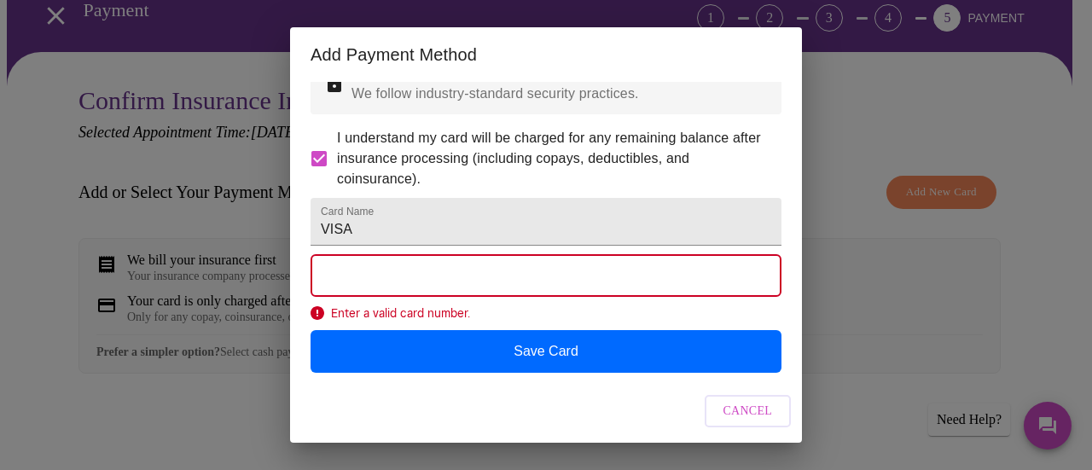
scroll to position [77, 0]
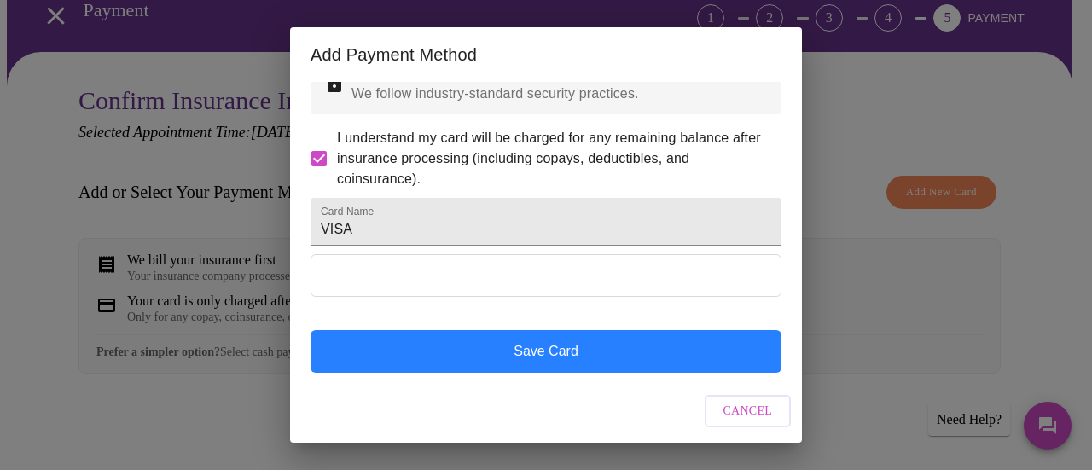
click at [503, 349] on button "Save Card" at bounding box center [546, 351] width 471 height 43
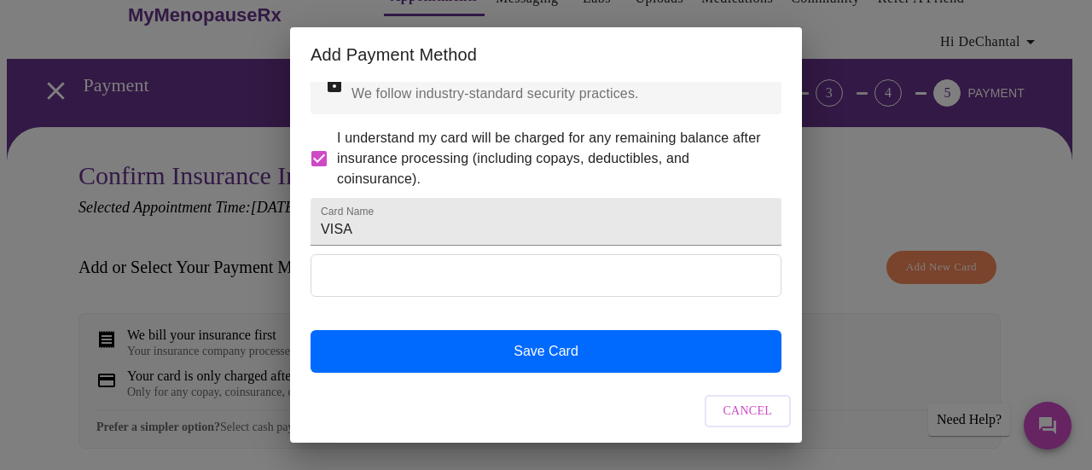
scroll to position [80, 0]
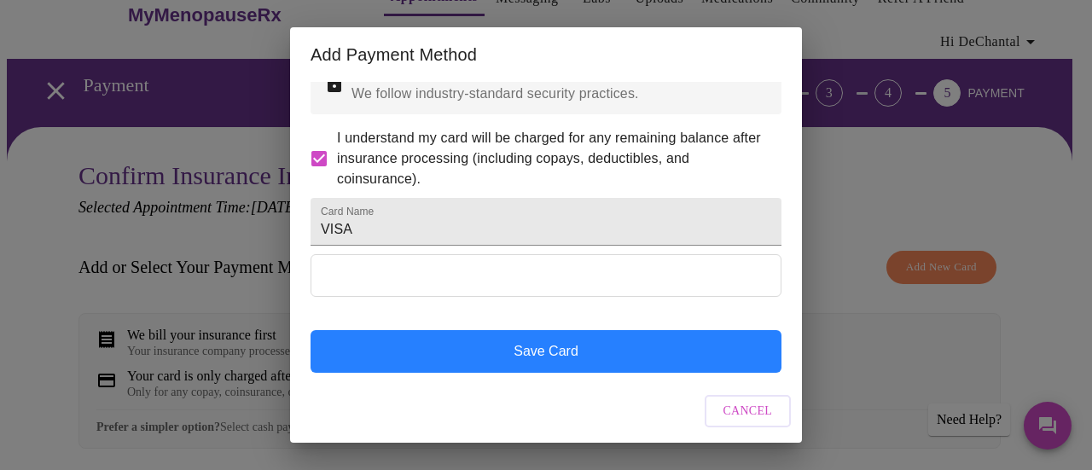
click at [579, 346] on button "Save Card" at bounding box center [546, 351] width 471 height 43
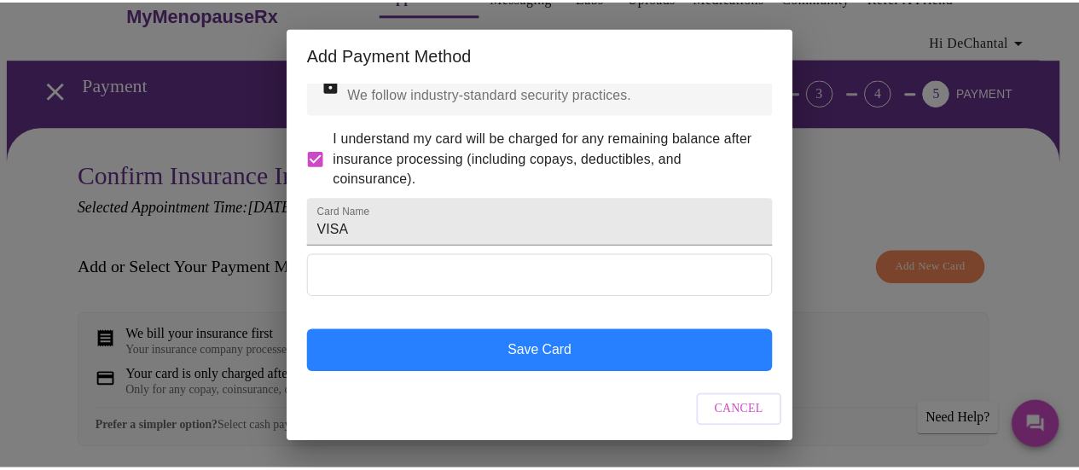
scroll to position [0, 0]
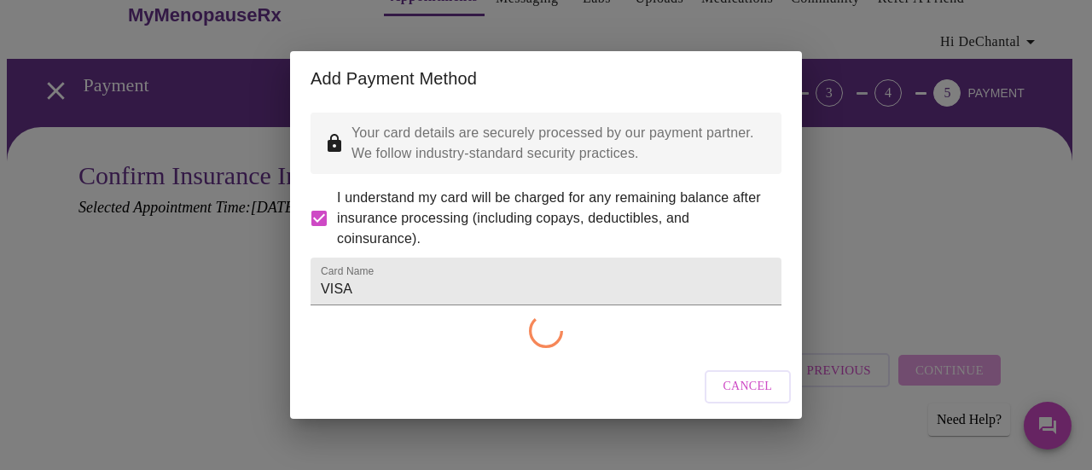
checkbox input "false"
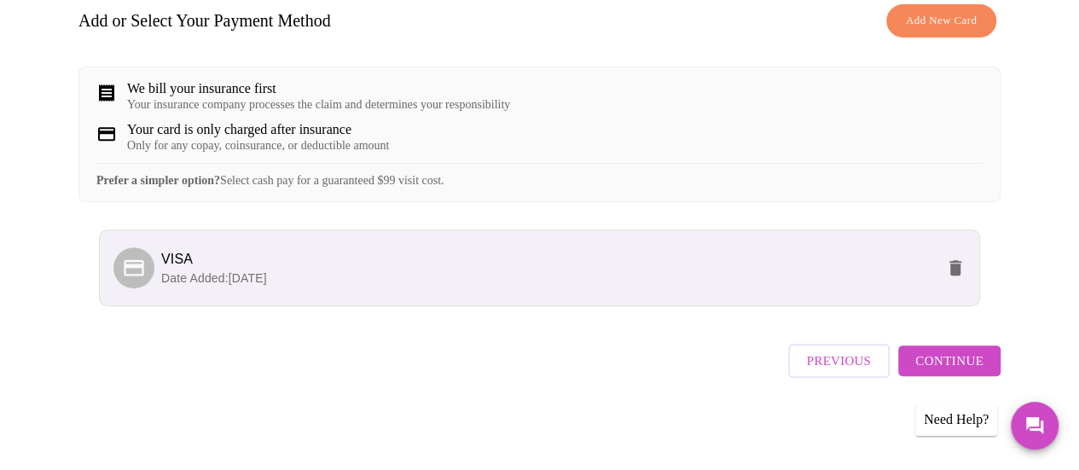
scroll to position [293, 0]
click at [979, 368] on span "Continue" at bounding box center [949, 361] width 68 height 22
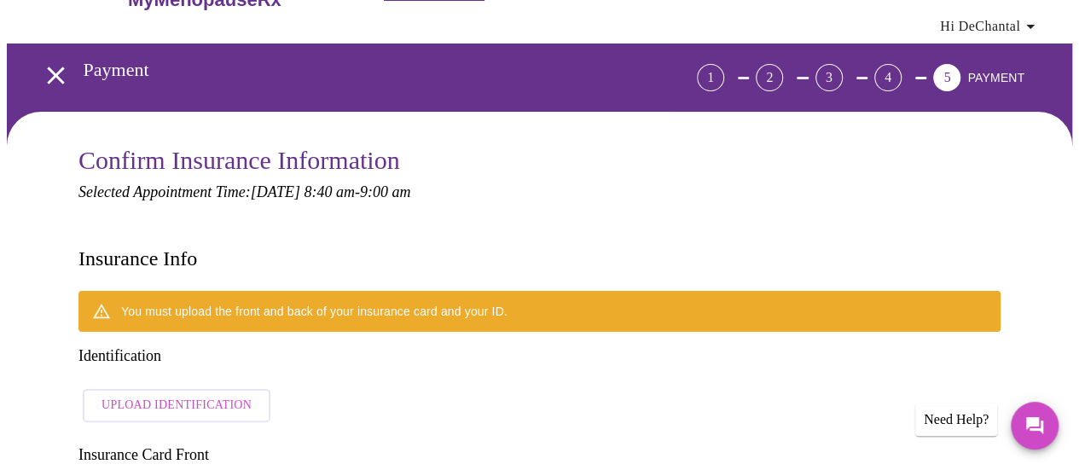
scroll to position [79, 0]
